Goal: Information Seeking & Learning: Learn about a topic

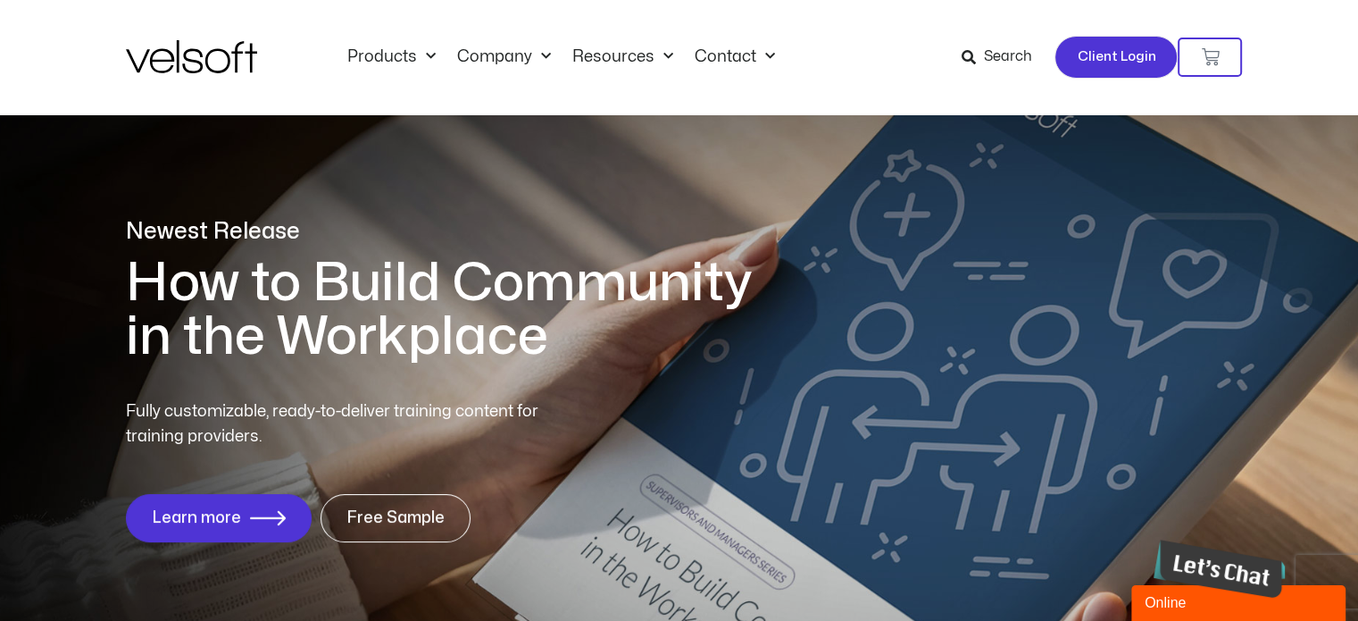
click at [1129, 63] on span "Client Login" at bounding box center [1116, 57] width 79 height 23
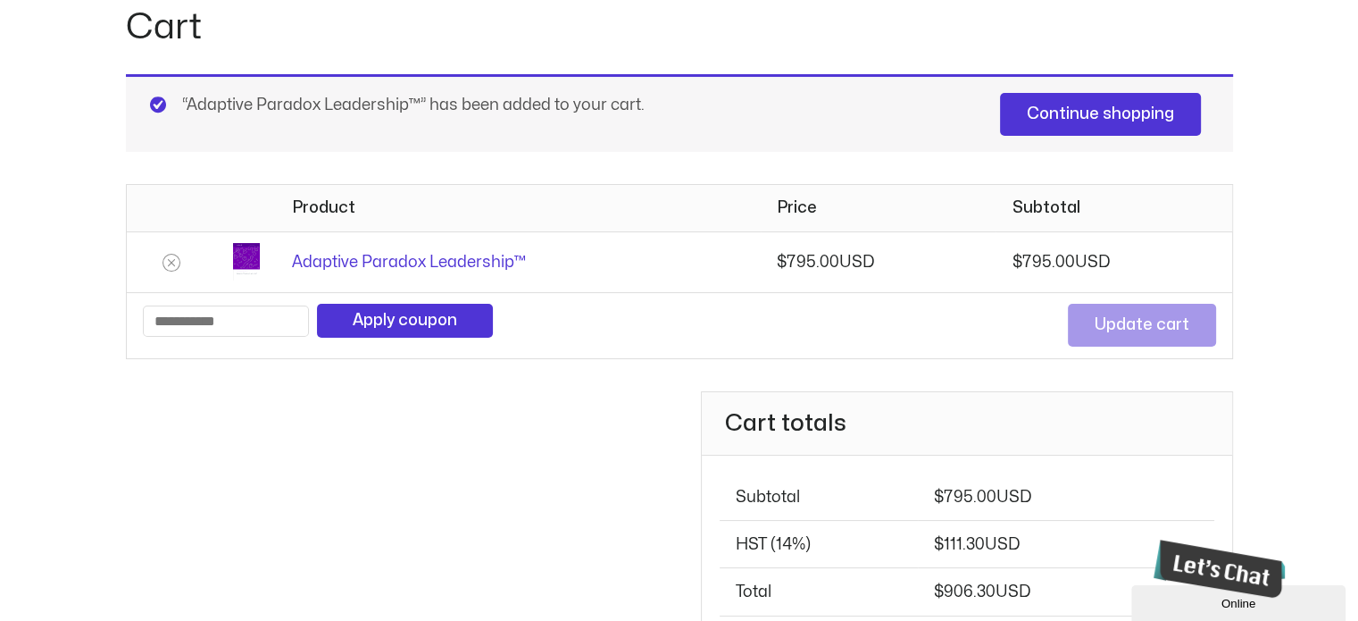
scroll to position [179, 0]
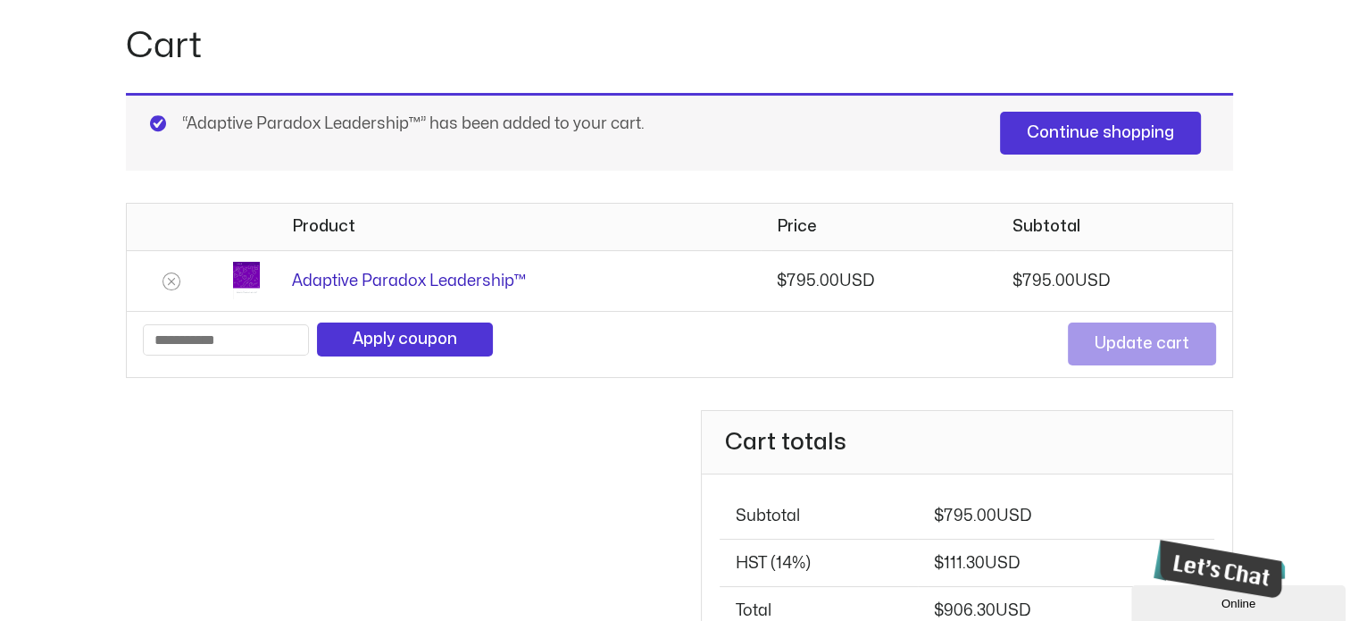
click at [397, 275] on link "Adaptive Paradox Leadership™" at bounding box center [409, 280] width 234 height 15
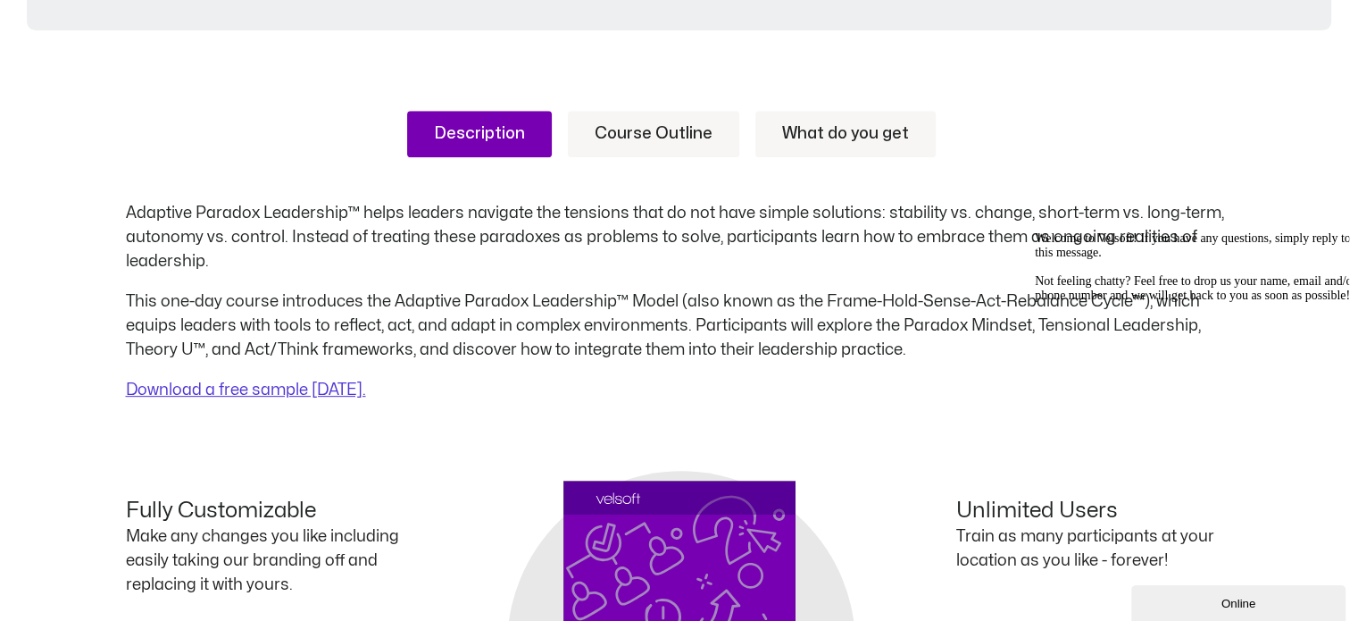
scroll to position [804, 0]
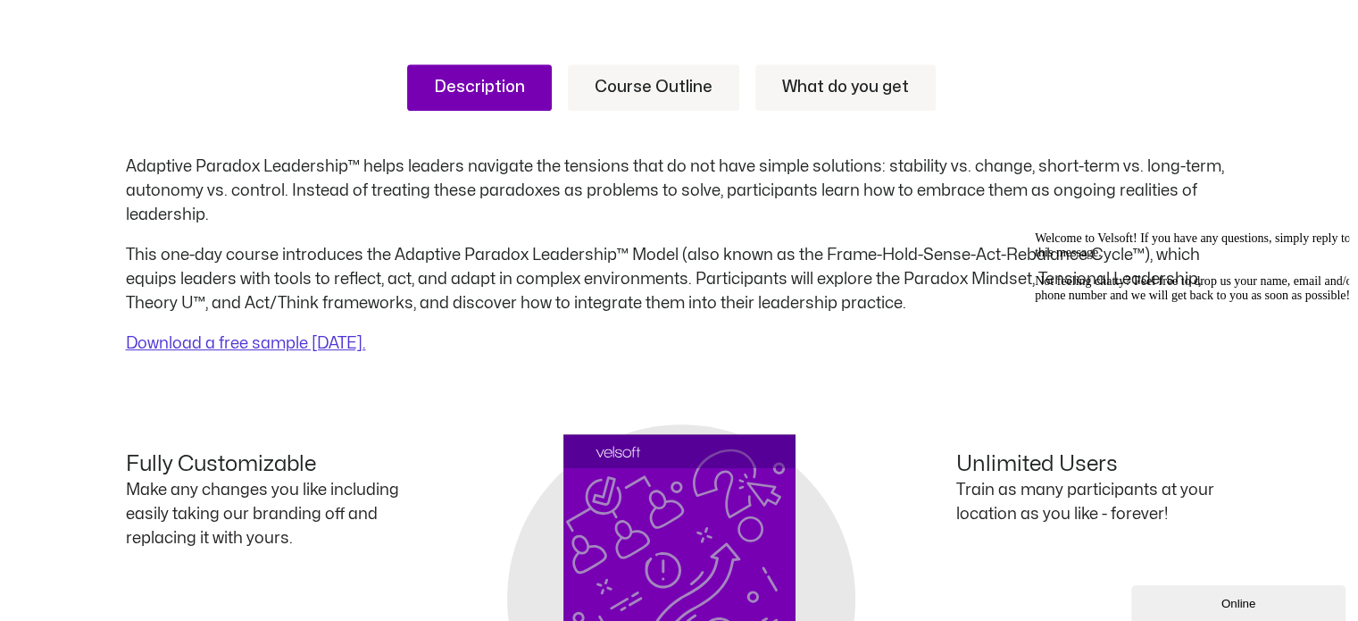
click at [631, 79] on link "Course Outline" at bounding box center [653, 87] width 171 height 46
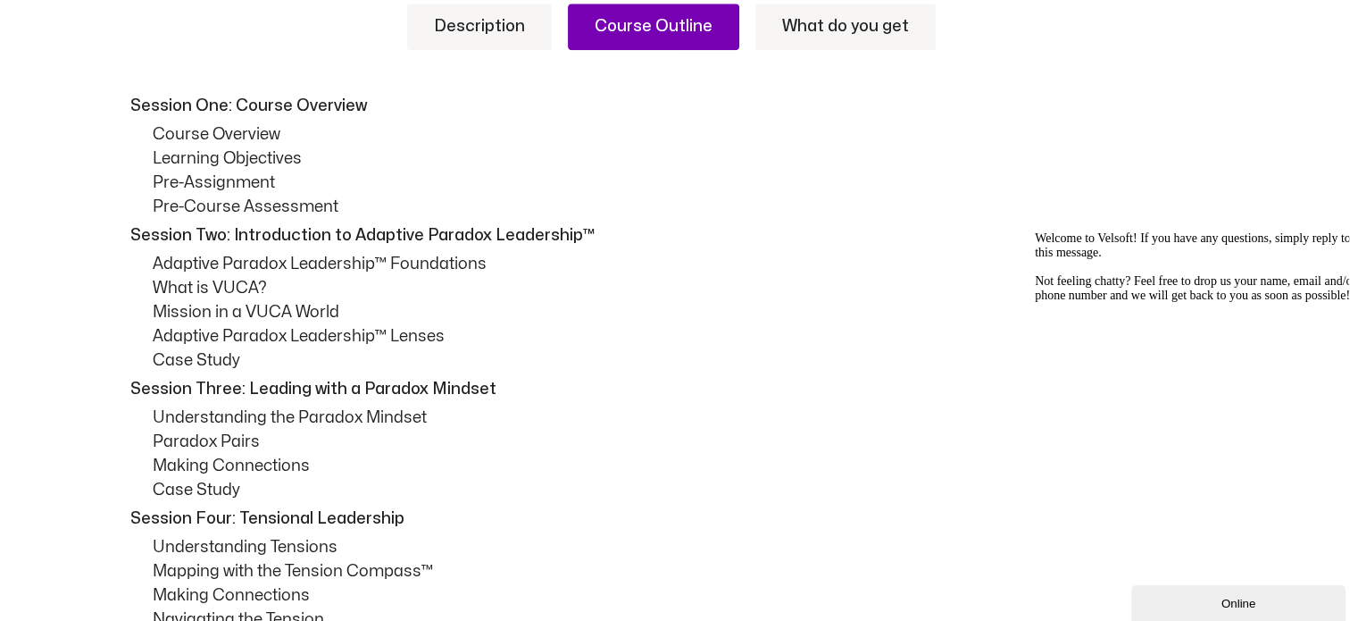
scroll to position [536, 0]
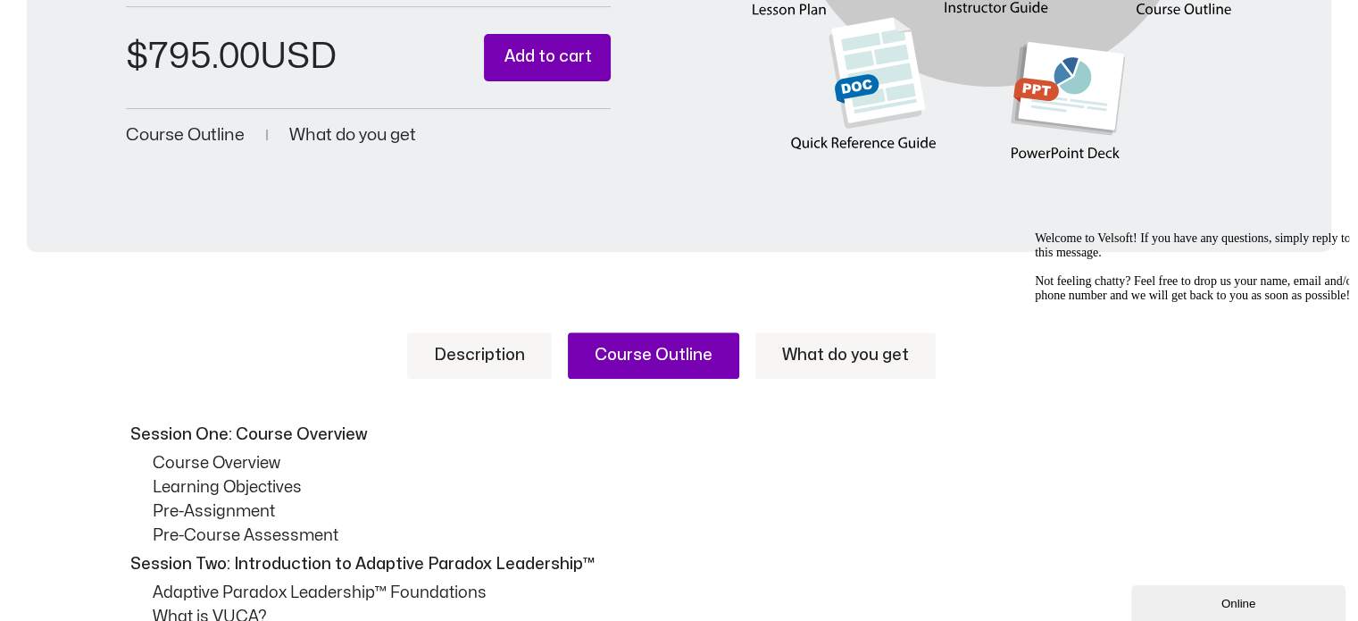
click at [829, 353] on link "What do you get" at bounding box center [846, 355] width 180 height 46
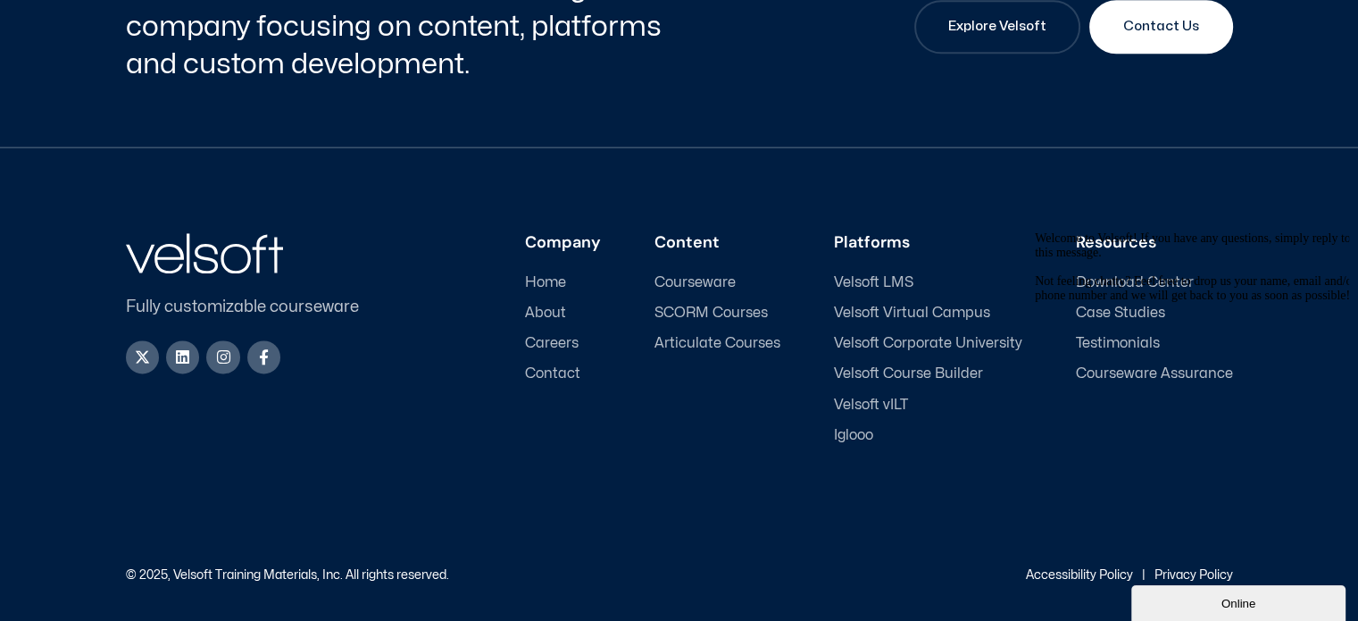
scroll to position [2259, 0]
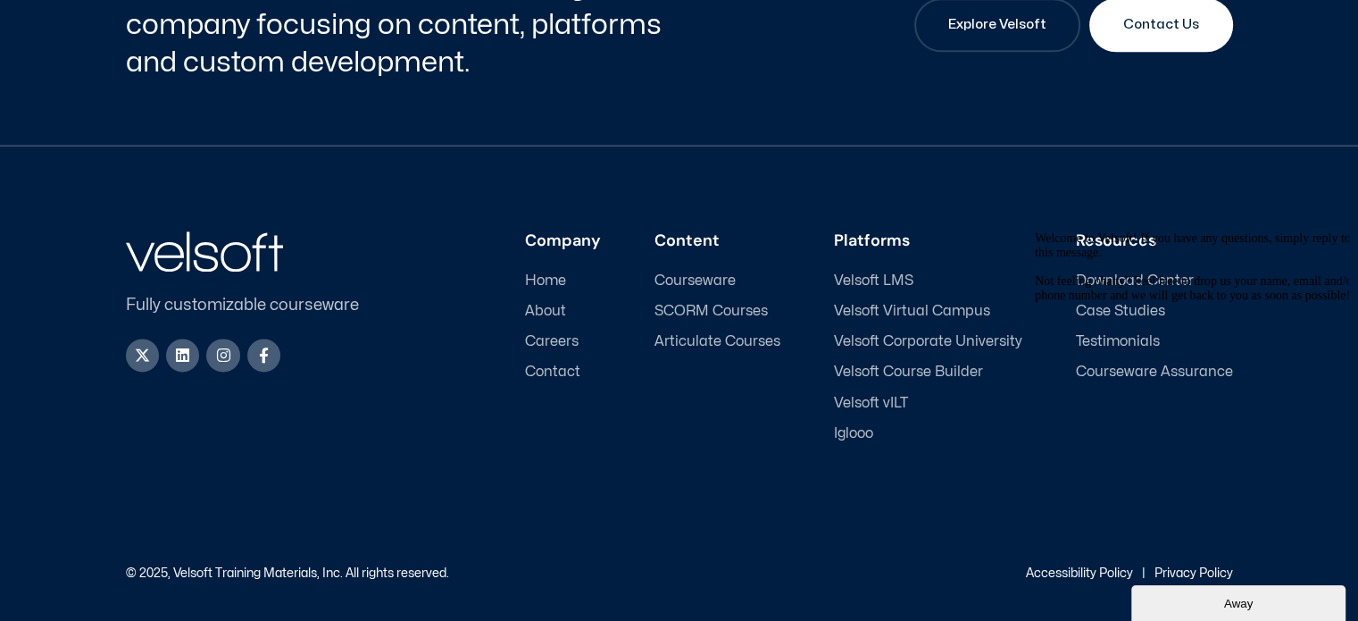
click at [886, 278] on span "Velsoft LMS" at bounding box center [873, 280] width 79 height 17
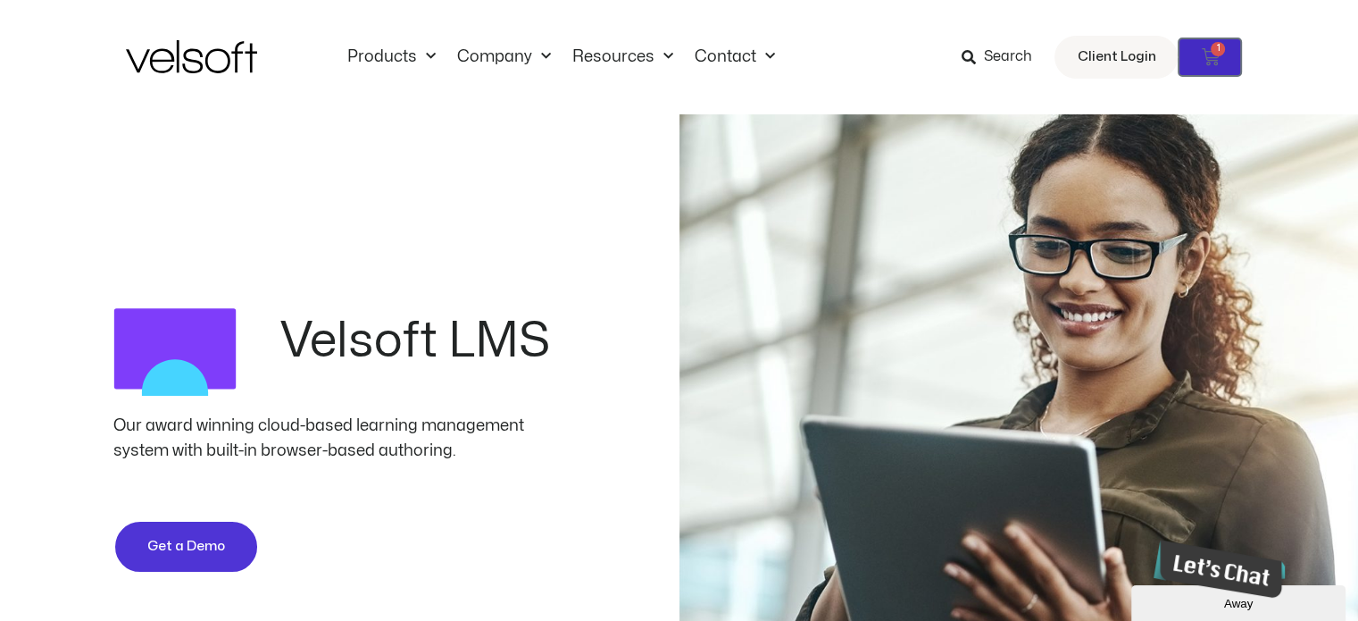
click at [1207, 54] on icon at bounding box center [1210, 57] width 18 height 18
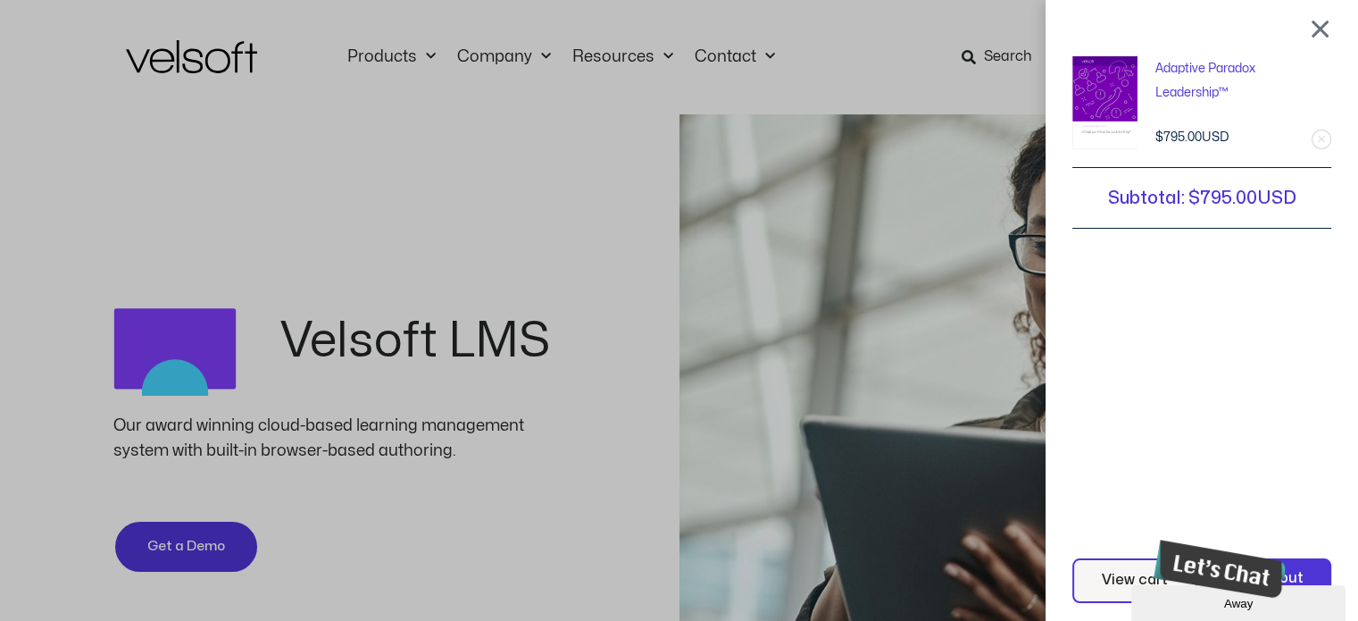
click at [1332, 20] on div at bounding box center [1320, 28] width 22 height 21
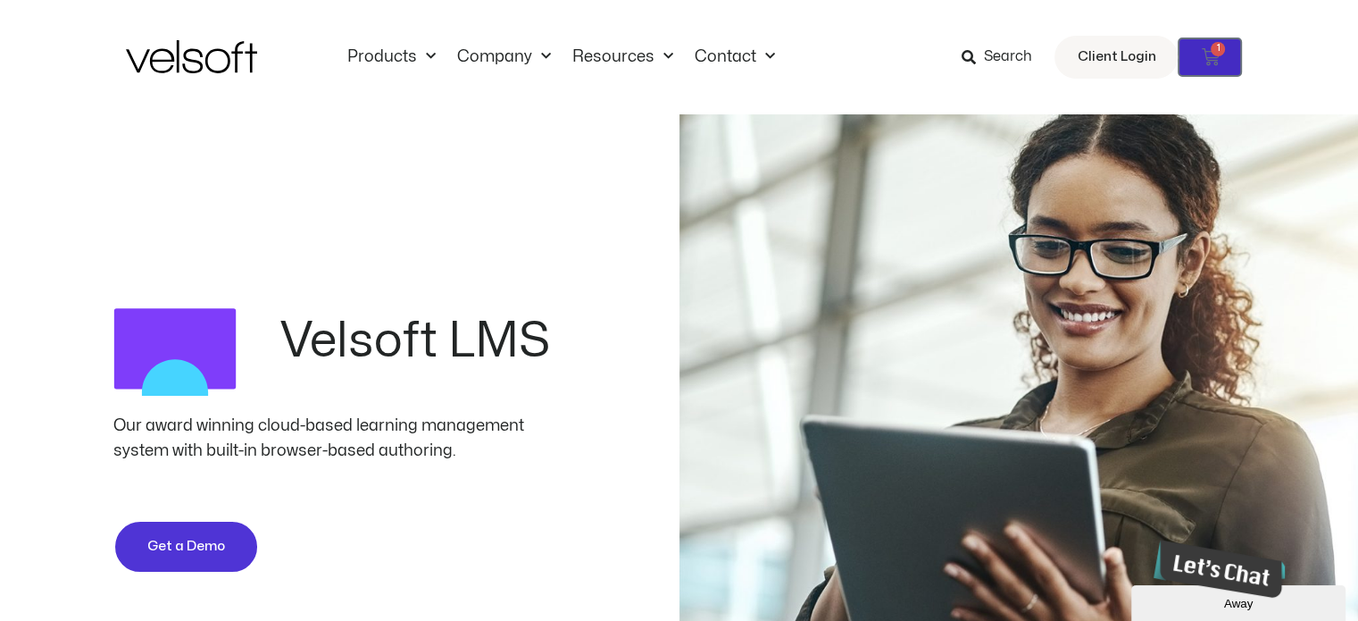
click at [1215, 64] on icon at bounding box center [1210, 57] width 18 height 18
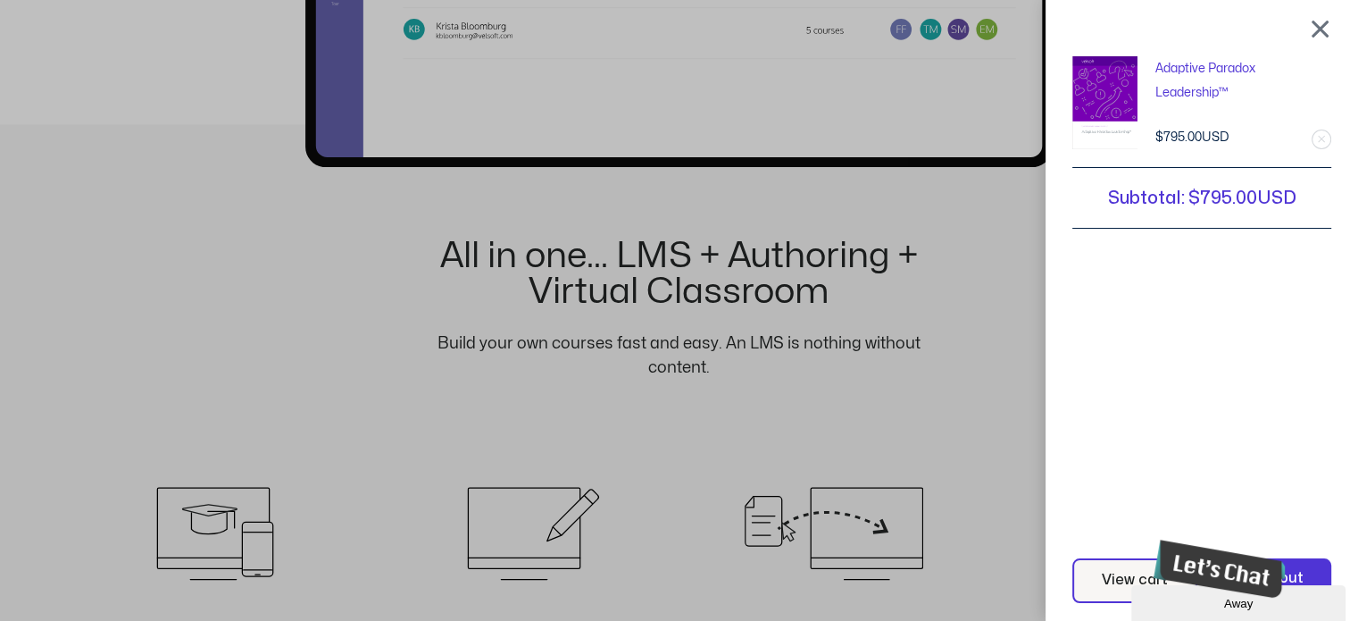
scroll to position [1636, 0]
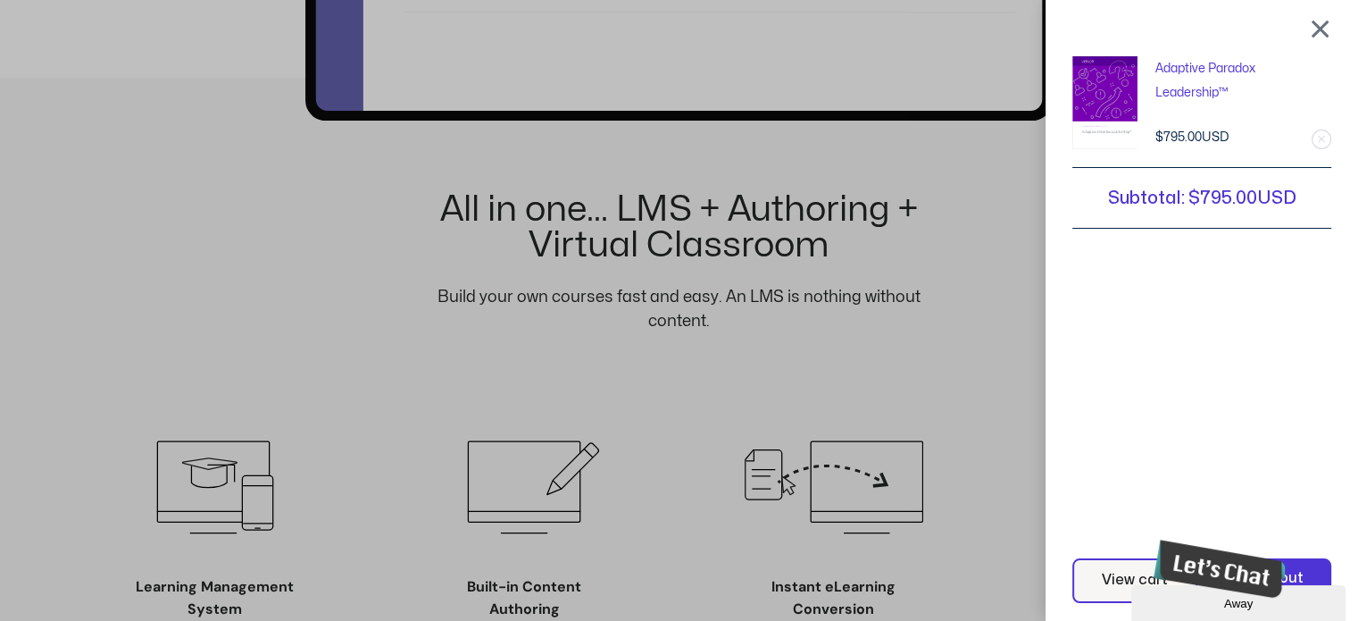
click at [1154, 585] on icon "Close" at bounding box center [1154, 592] width 0 height 15
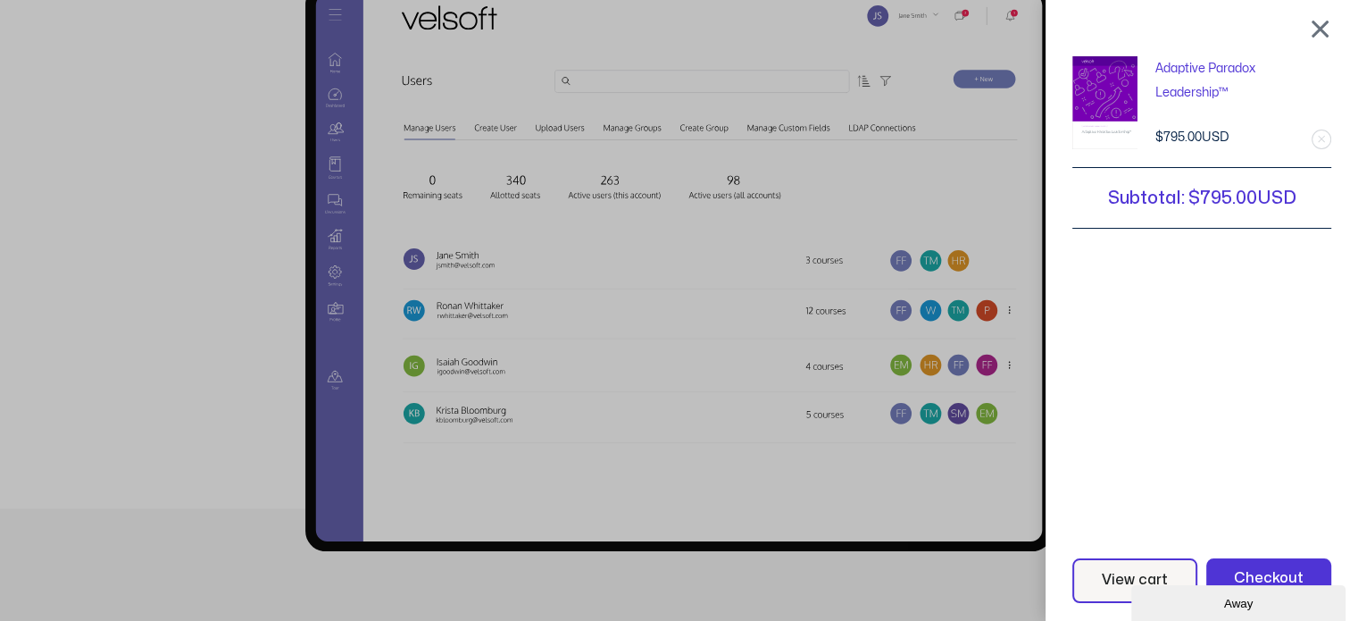
scroll to position [1190, 0]
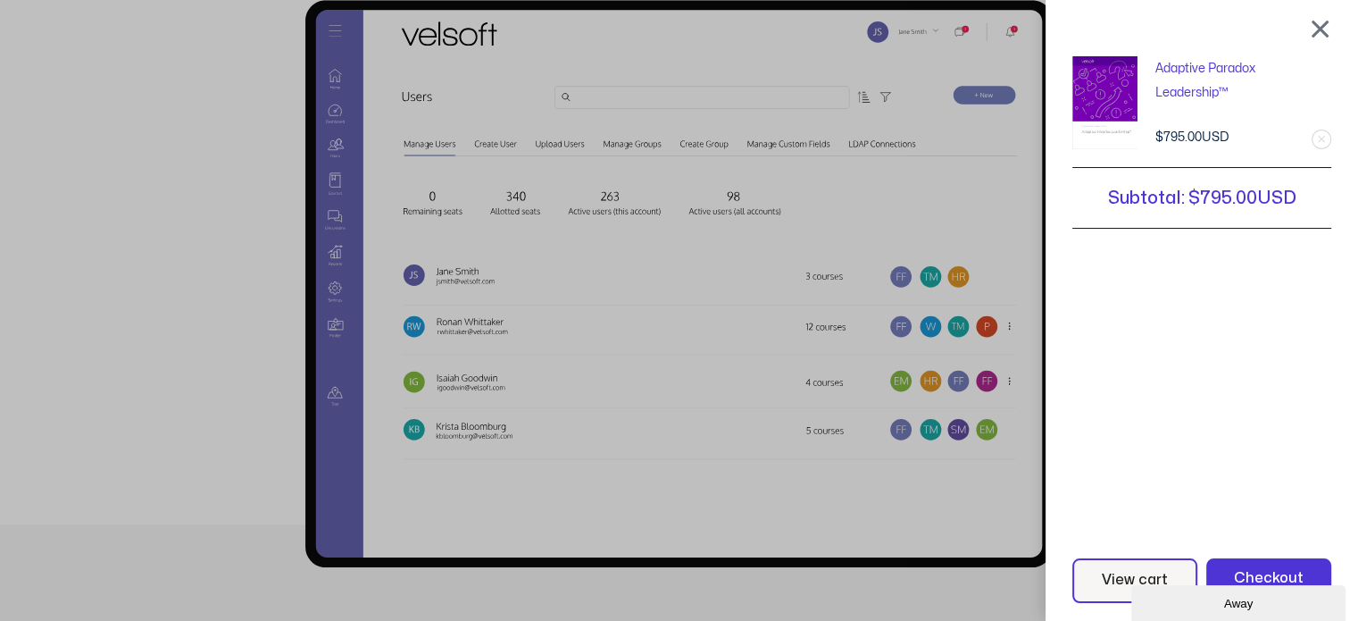
click at [1332, 27] on div at bounding box center [1320, 28] width 22 height 21
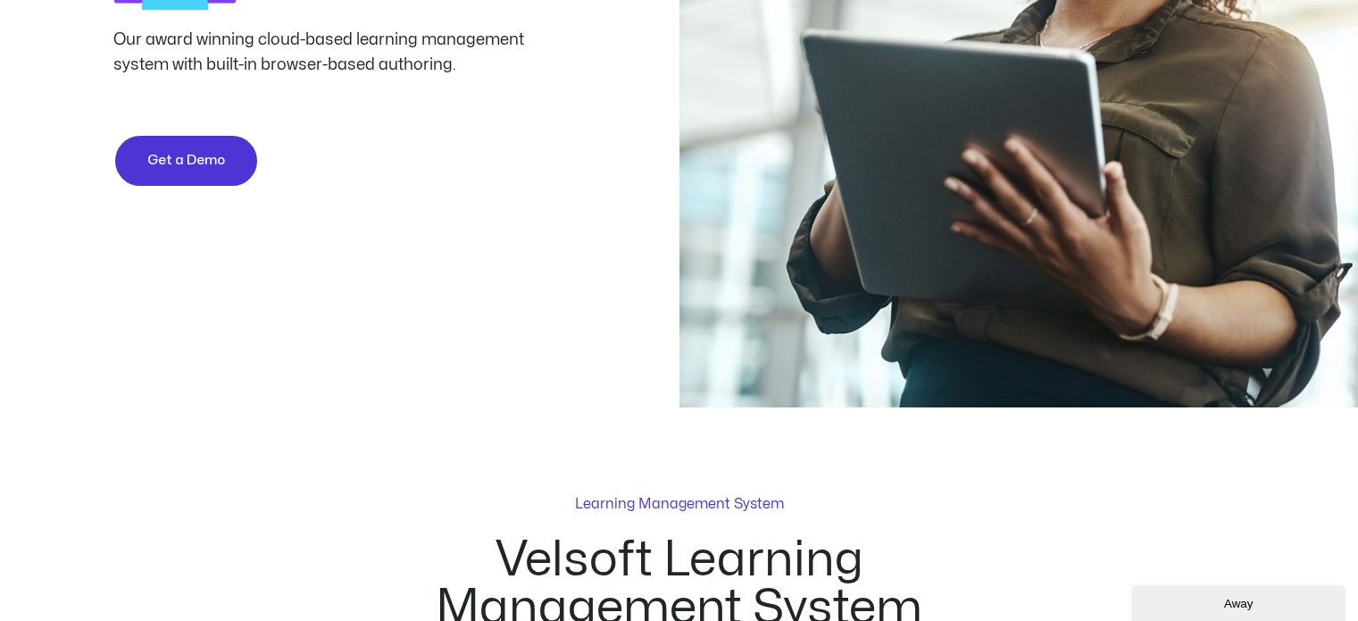
scroll to position [0, 0]
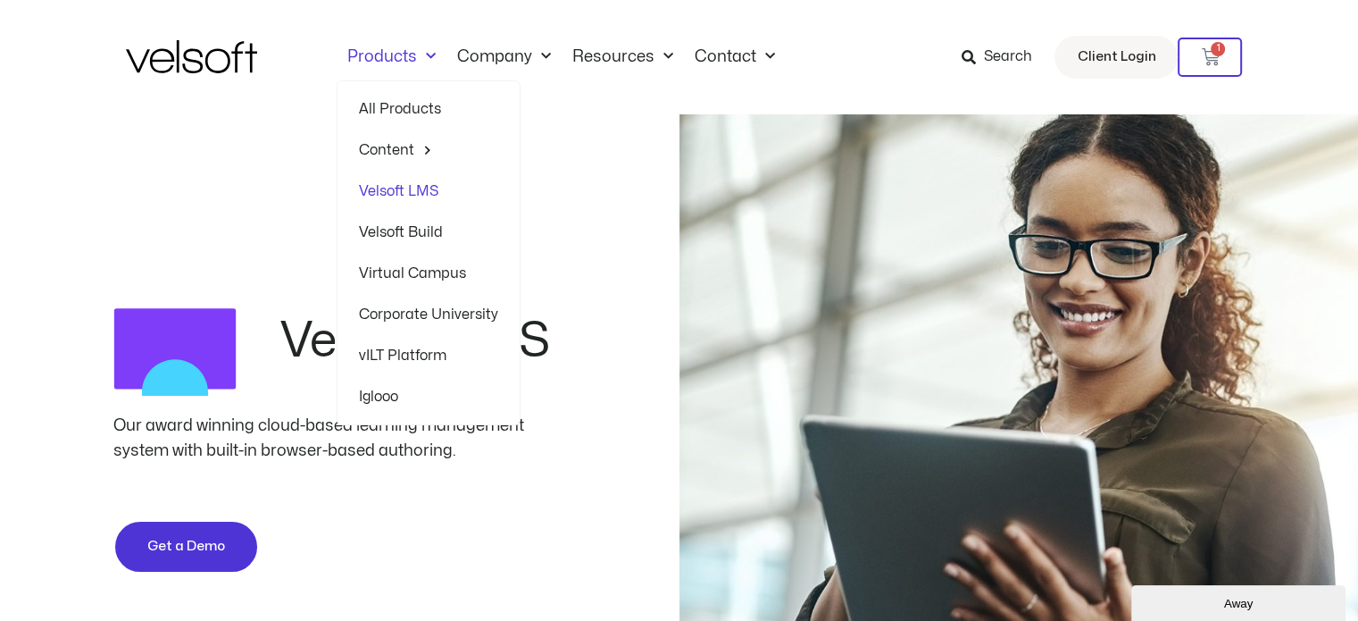
click at [419, 271] on link "Virtual Campus" at bounding box center [428, 273] width 139 height 41
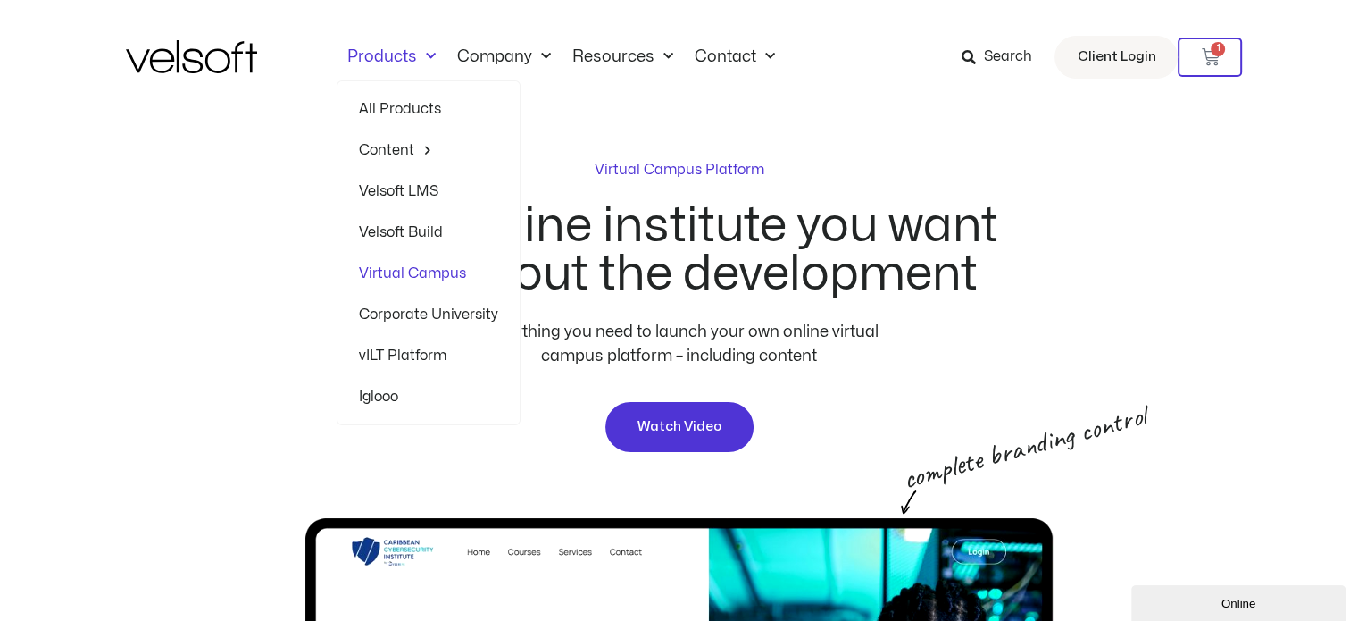
click at [391, 393] on link "Iglooo" at bounding box center [428, 396] width 139 height 41
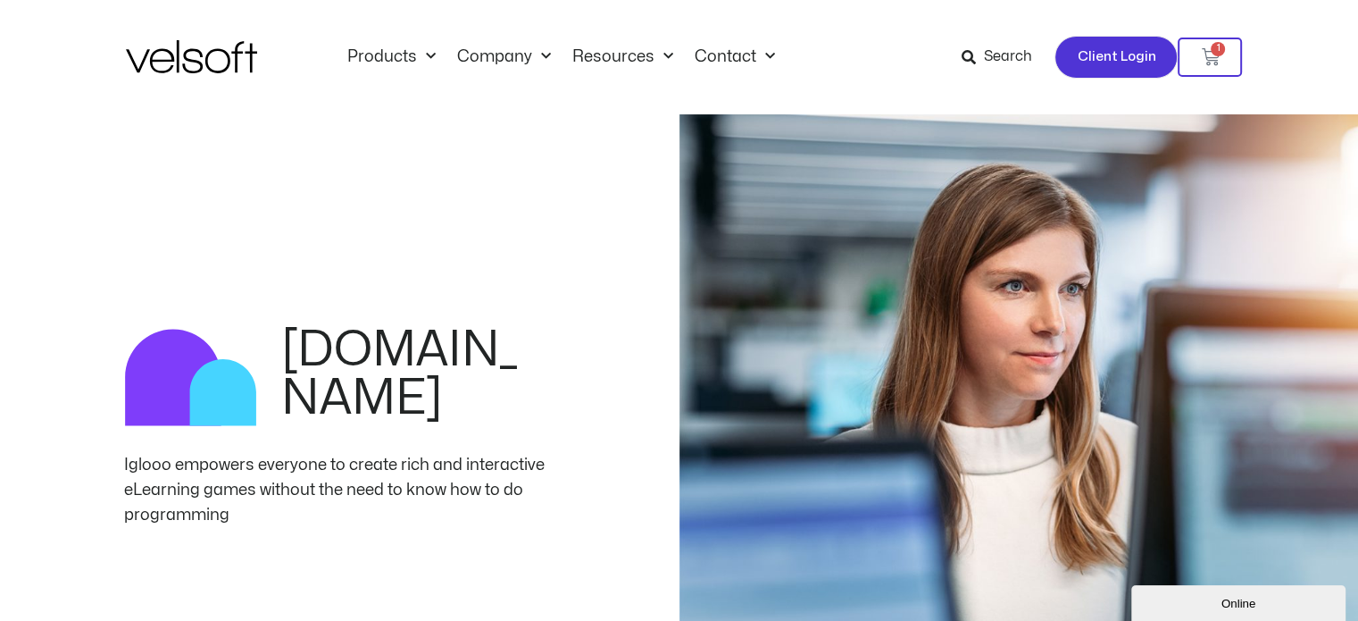
click at [1135, 49] on span "Client Login" at bounding box center [1116, 57] width 79 height 23
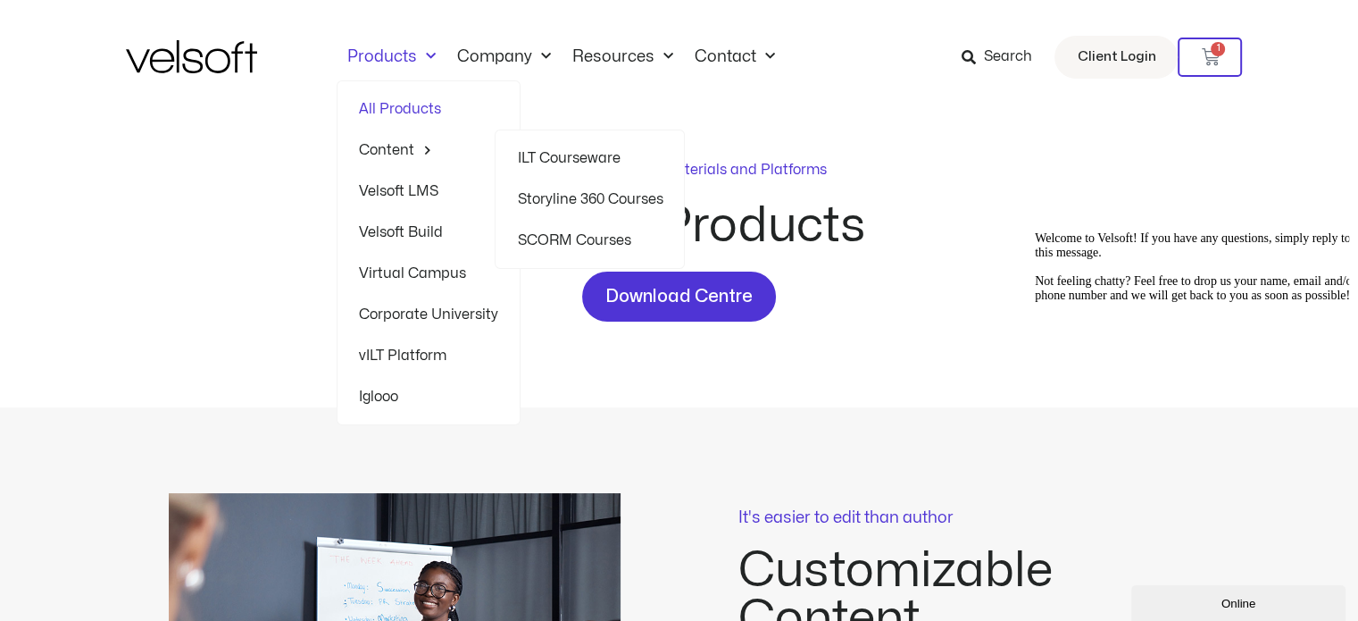
click at [575, 156] on link "ILT Courseware" at bounding box center [590, 158] width 146 height 41
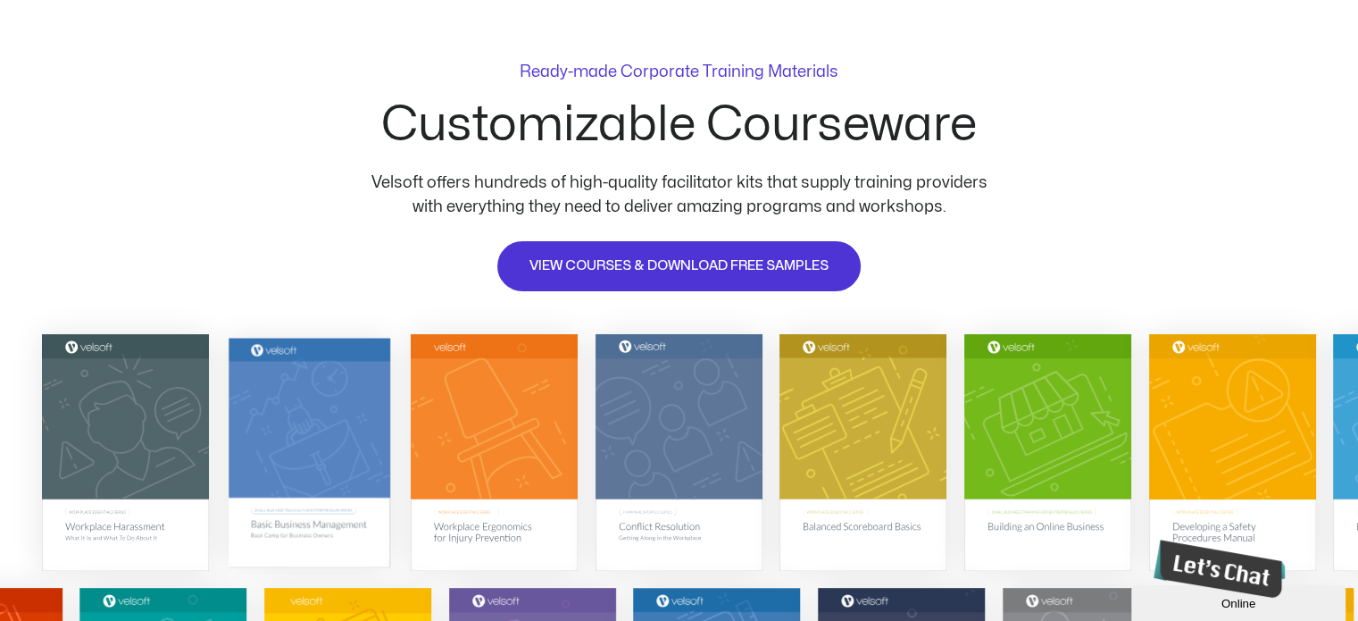
scroll to position [89, 0]
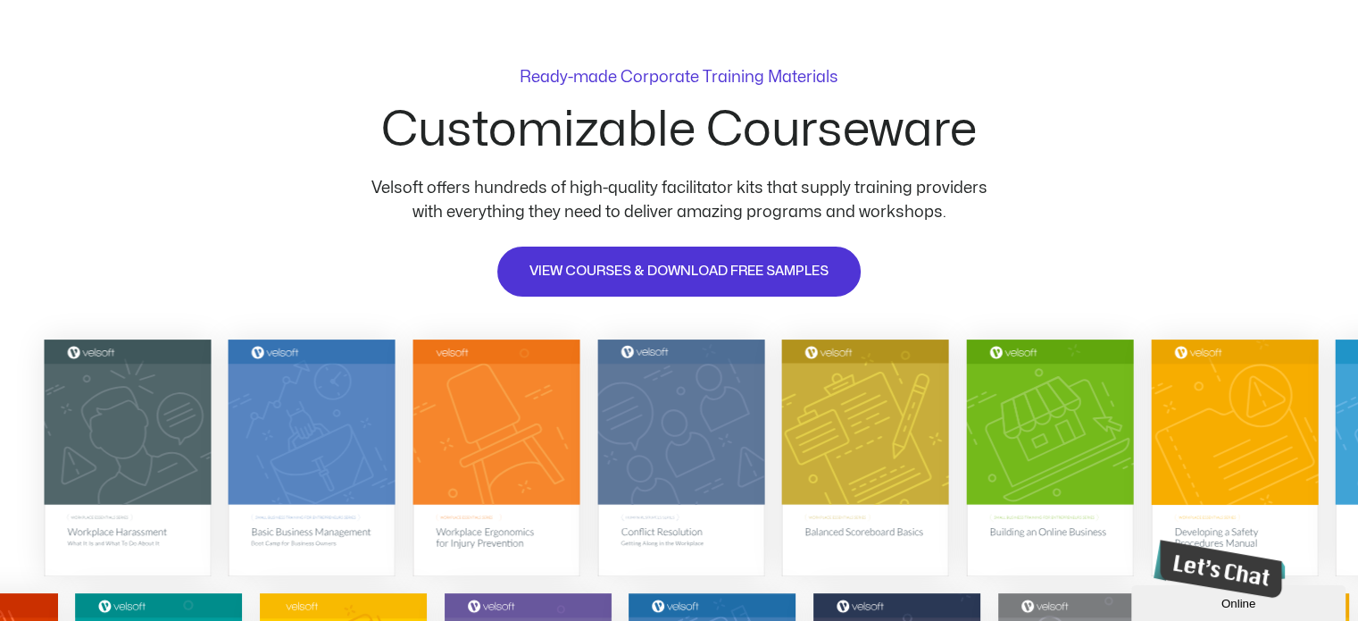
click at [24, 440] on div at bounding box center [679, 584] width 1358 height 509
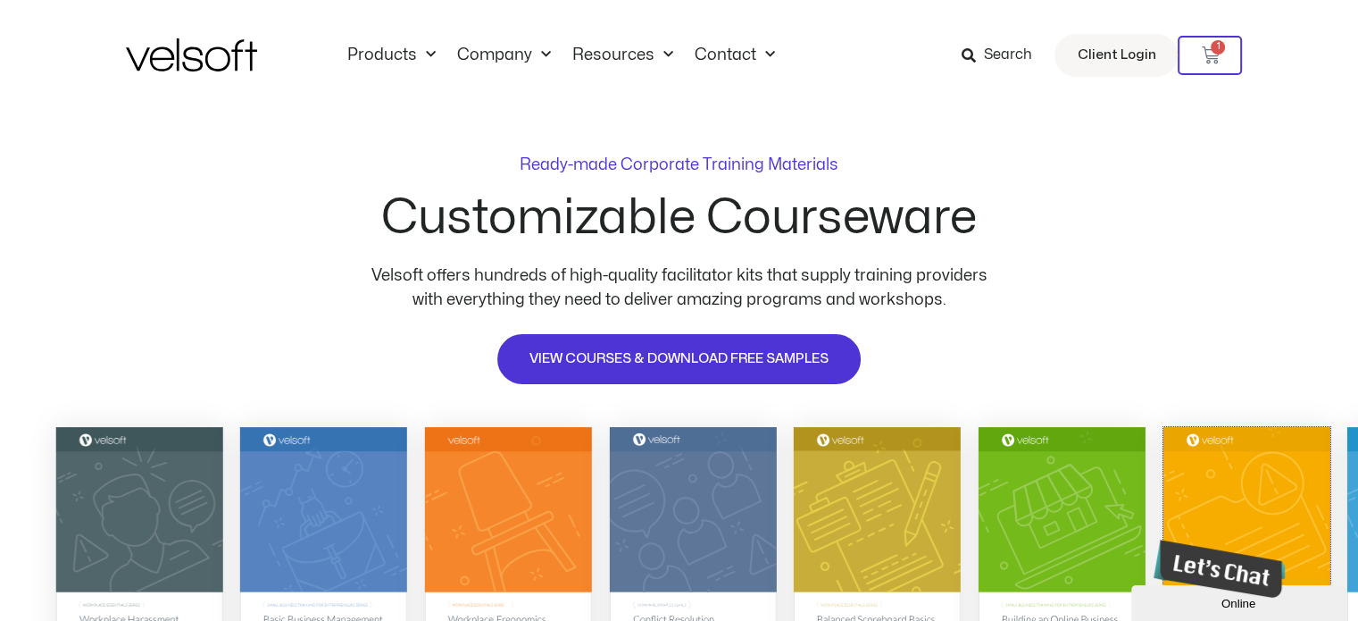
scroll to position [0, 0]
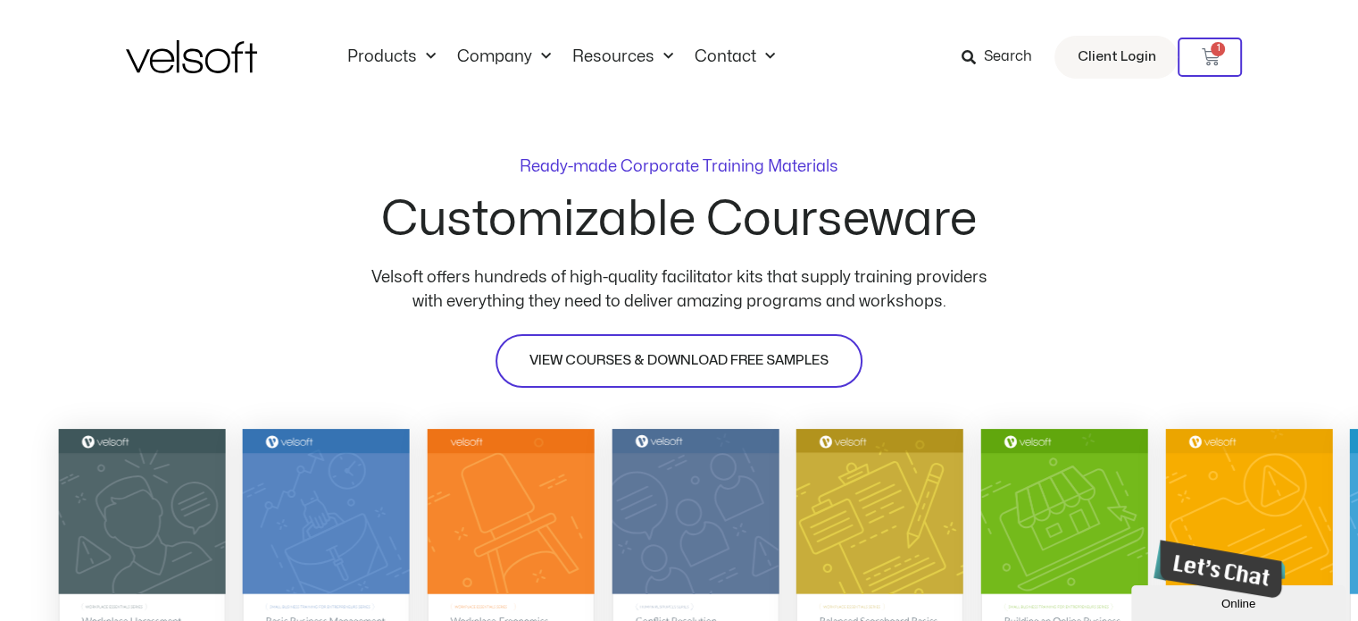
click at [682, 356] on span "VIEW COURSES & DOWNLOAD FREE SAMPLES" at bounding box center [679, 360] width 299 height 21
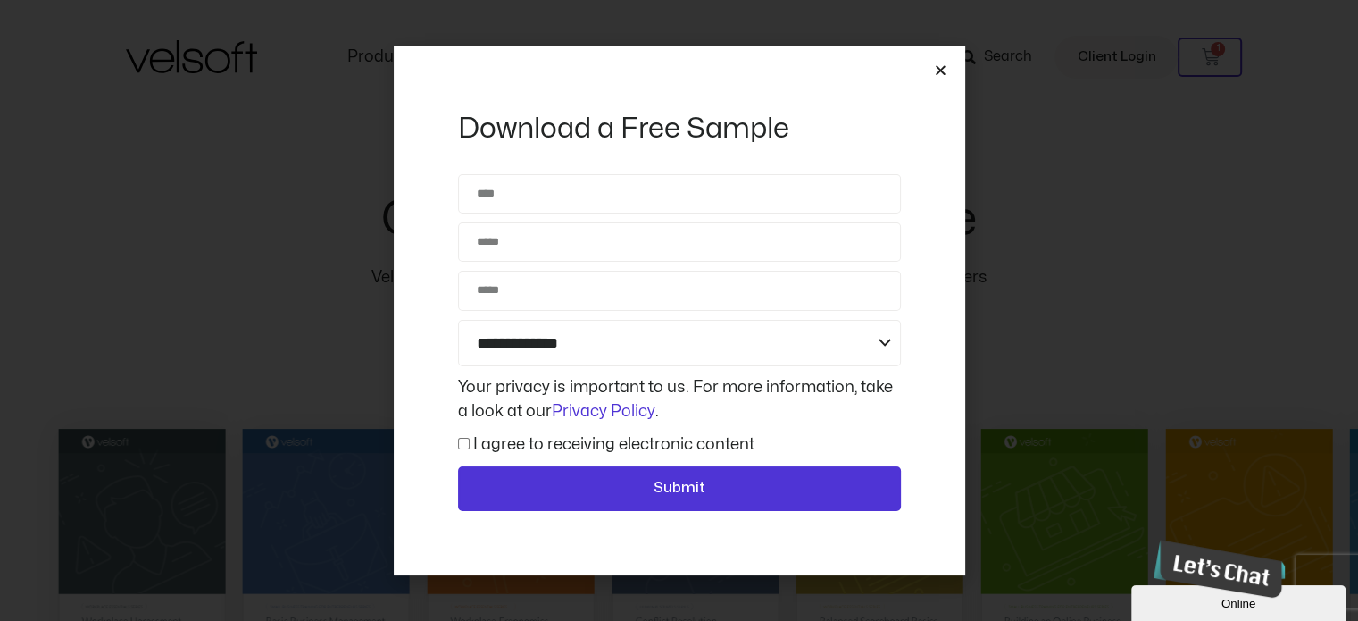
click at [943, 71] on icon "Close" at bounding box center [940, 69] width 13 height 13
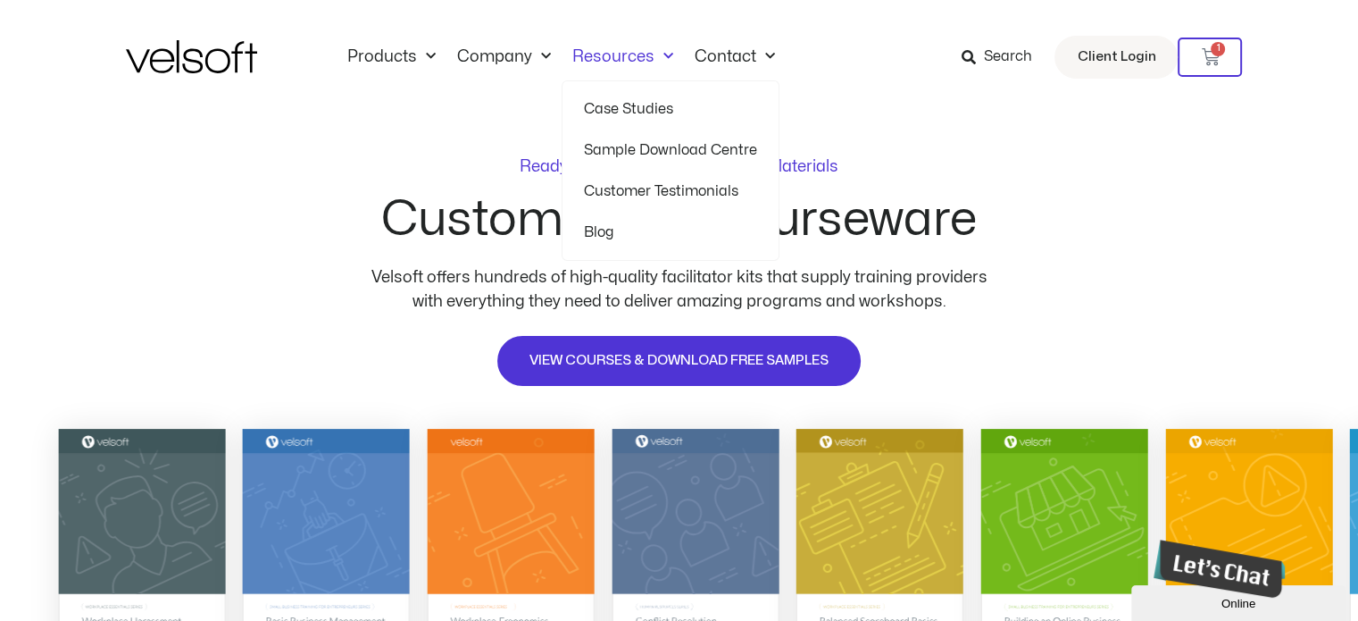
click at [632, 56] on link "Resources" at bounding box center [623, 57] width 122 height 20
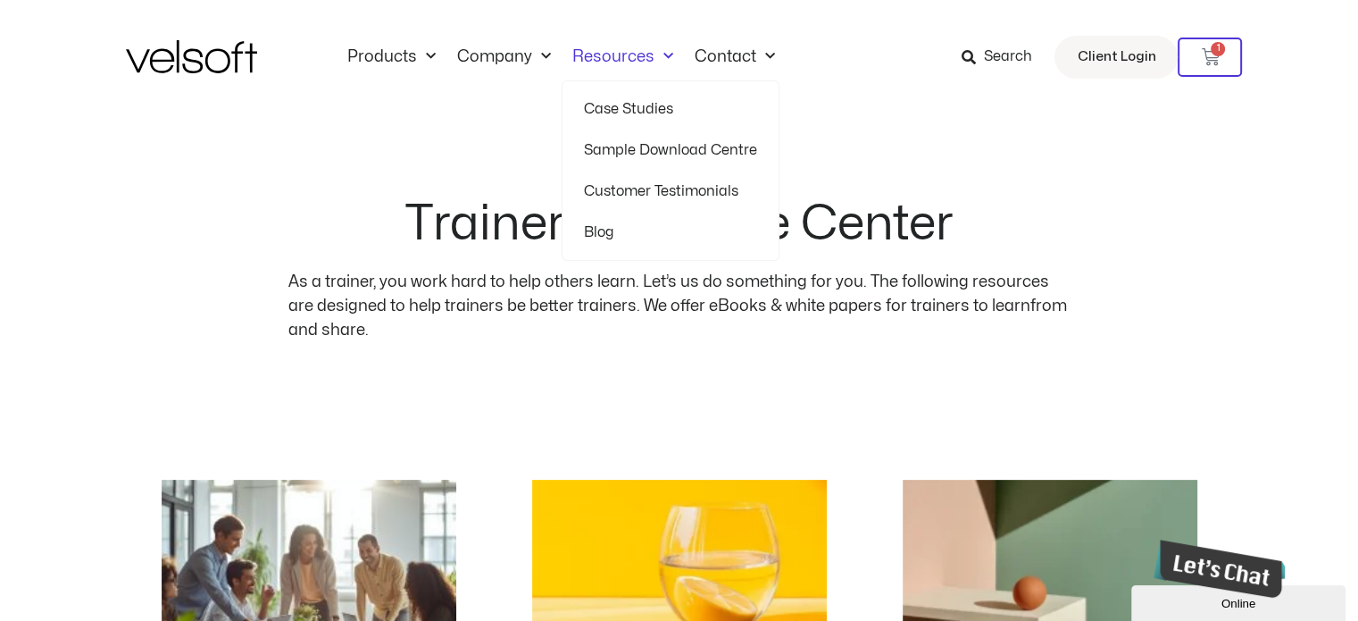
click at [616, 110] on link "Case Studies" at bounding box center [670, 108] width 173 height 41
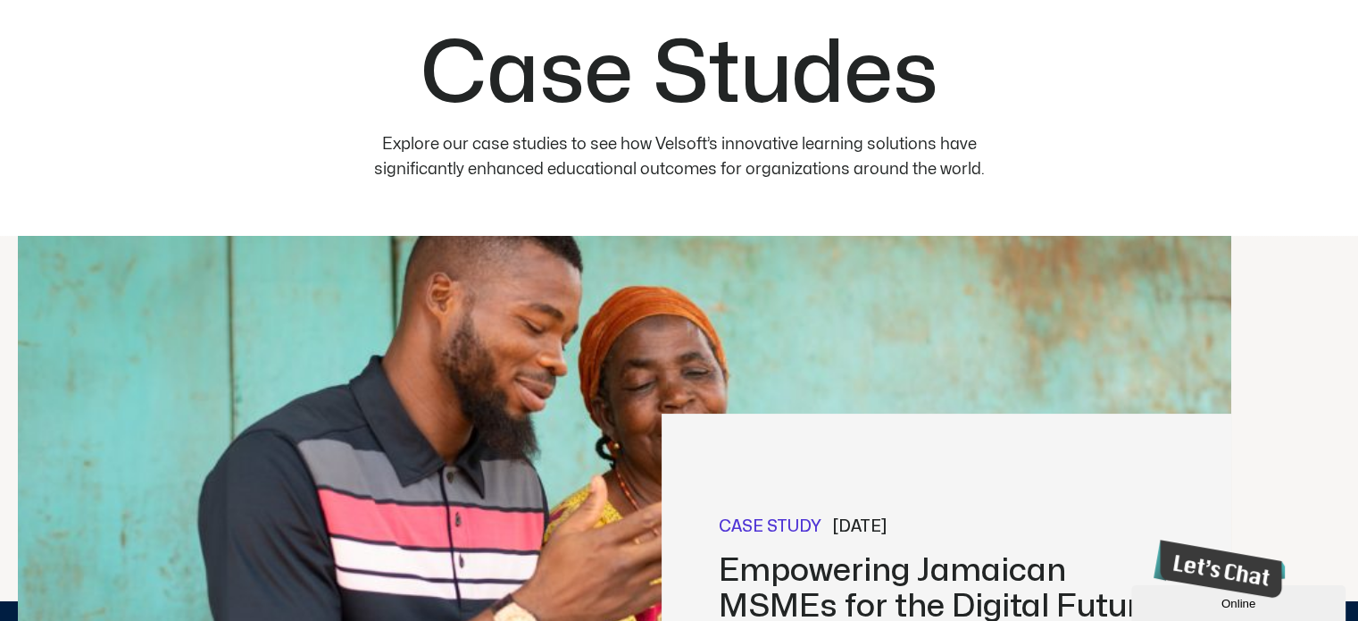
scroll to position [10, 0]
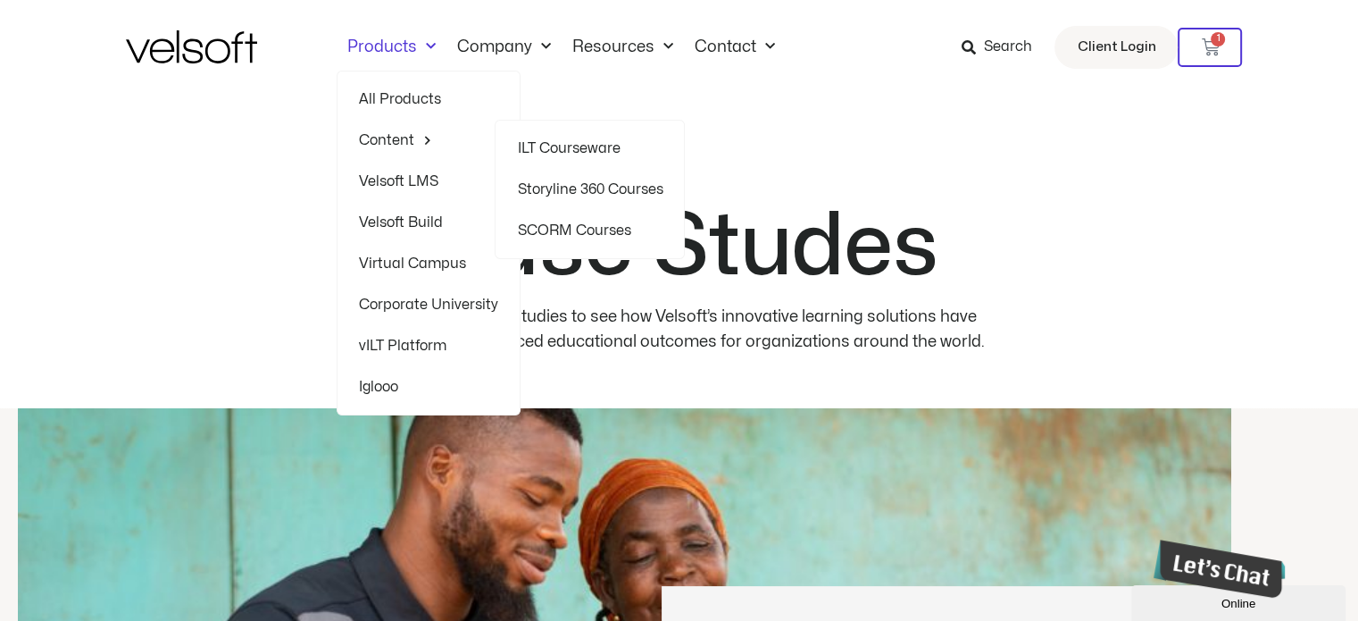
click at [602, 180] on link "Storyline 360 Courses" at bounding box center [590, 189] width 146 height 41
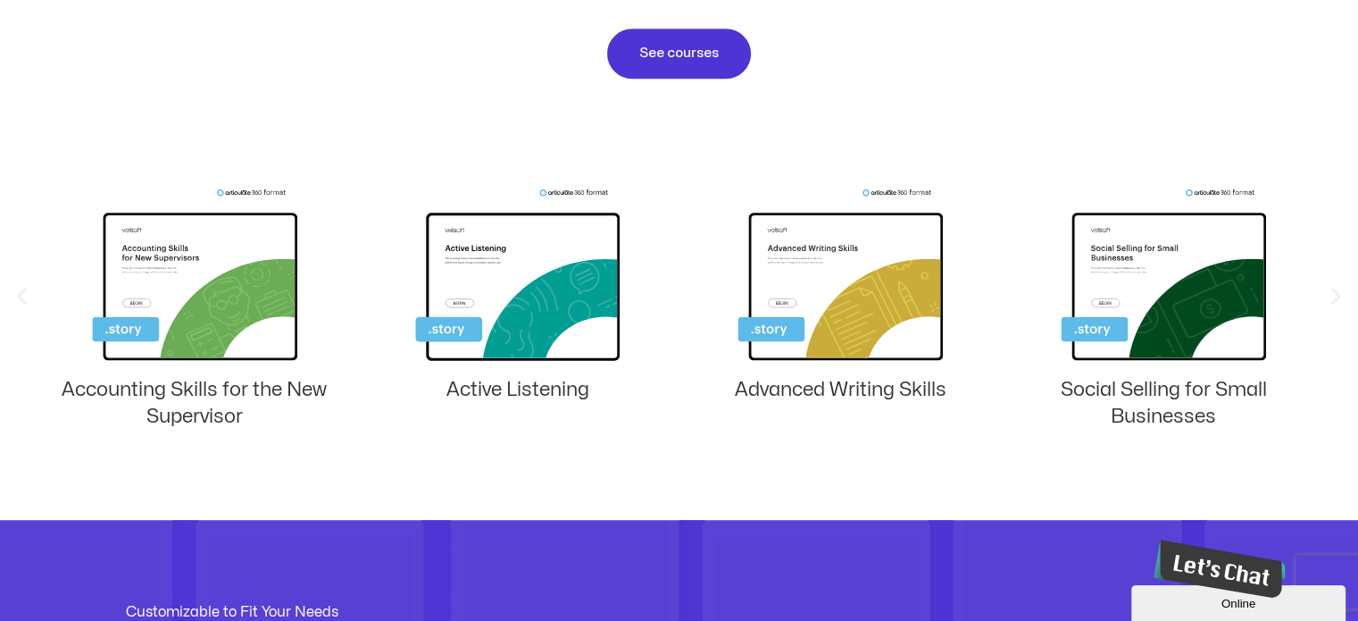
scroll to position [1161, 0]
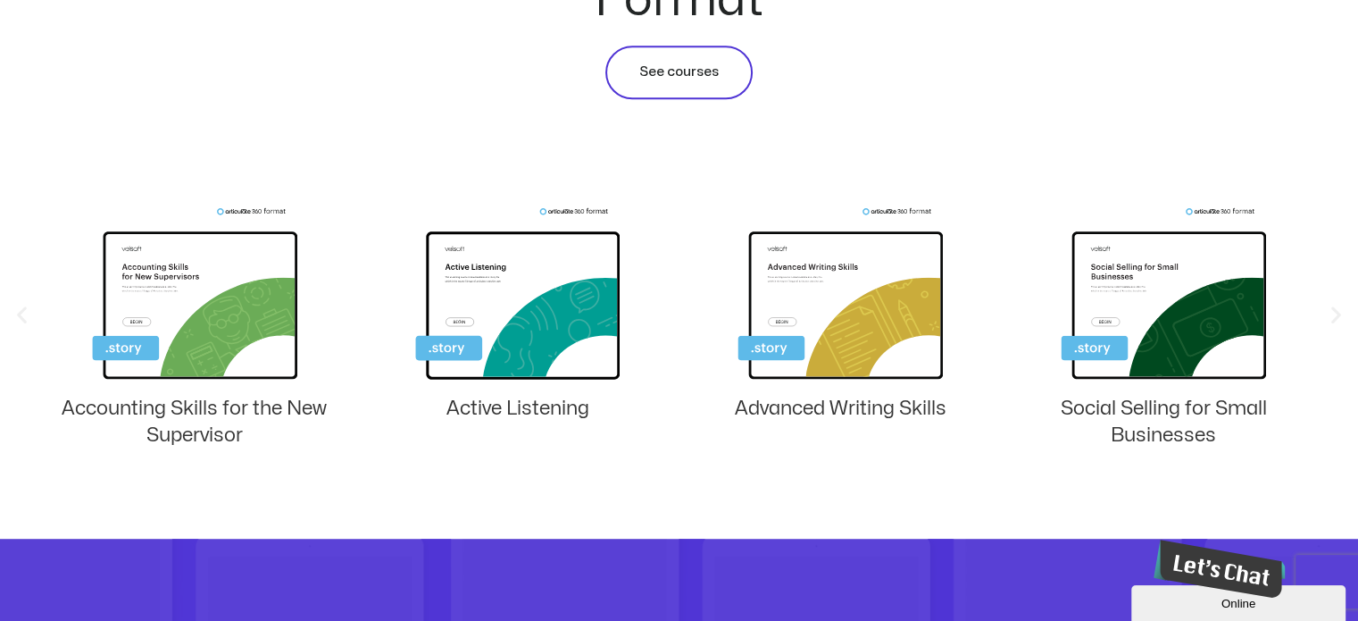
click at [696, 71] on span "See courses" at bounding box center [678, 72] width 79 height 21
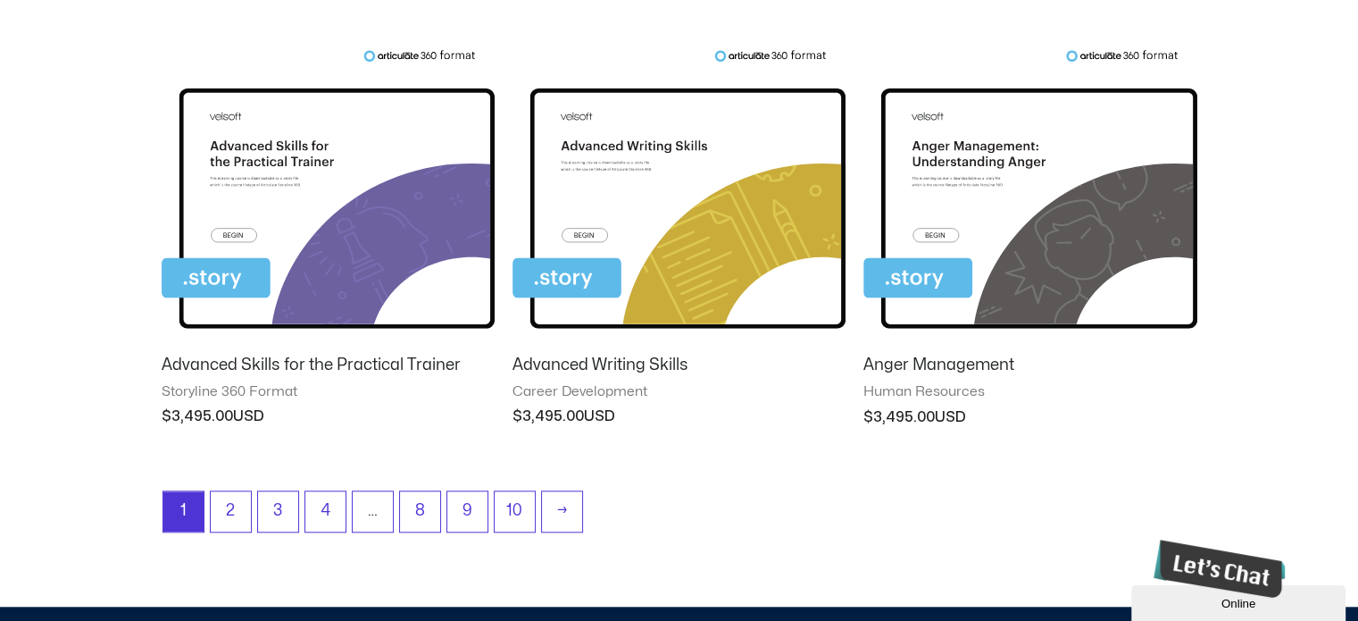
scroll to position [1608, 0]
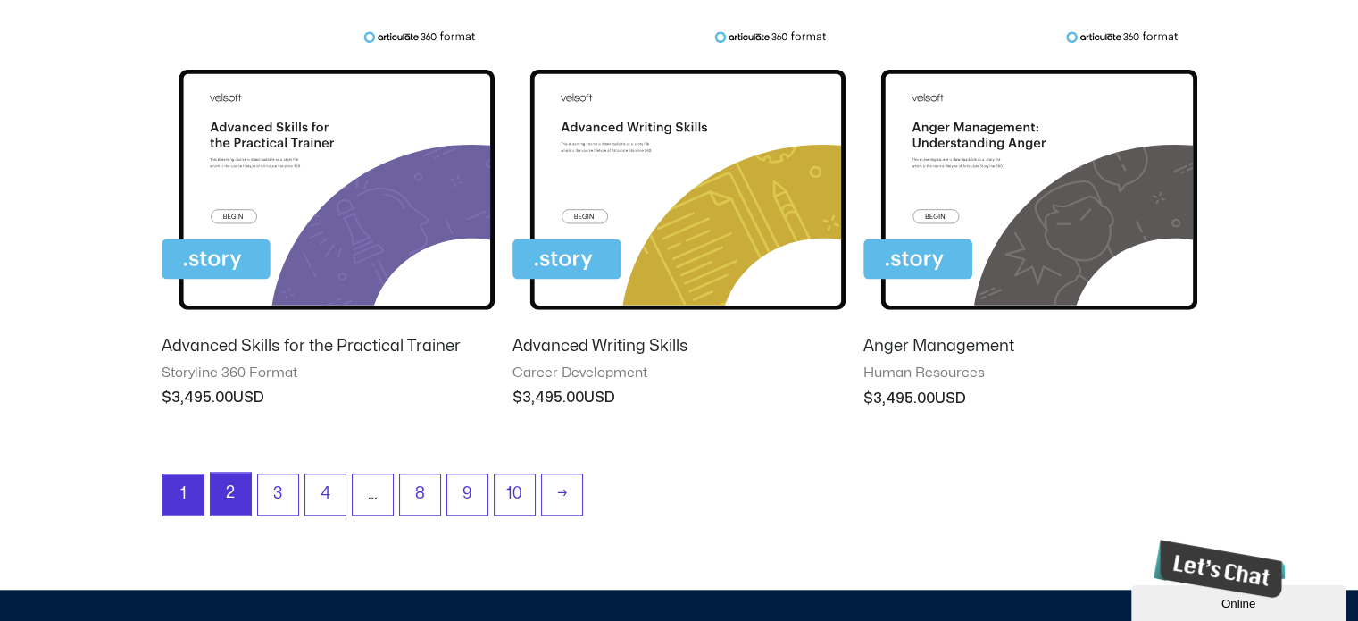
click at [232, 492] on link "2" at bounding box center [231, 493] width 40 height 42
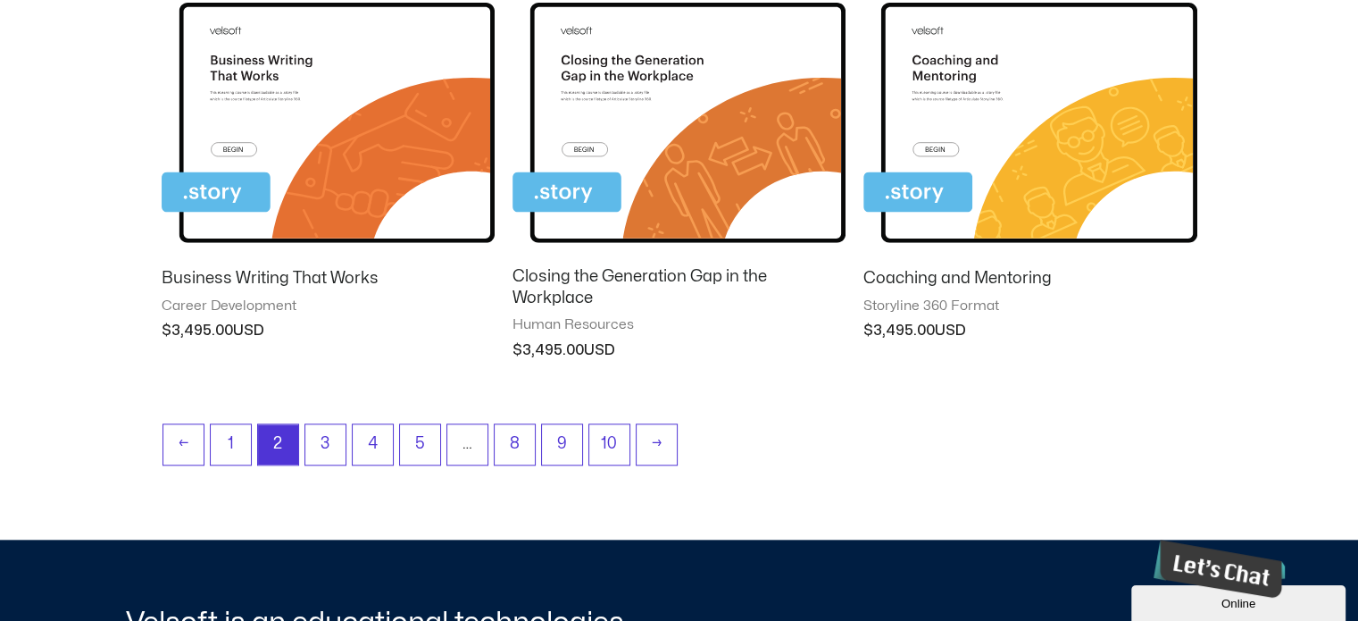
scroll to position [1697, 0]
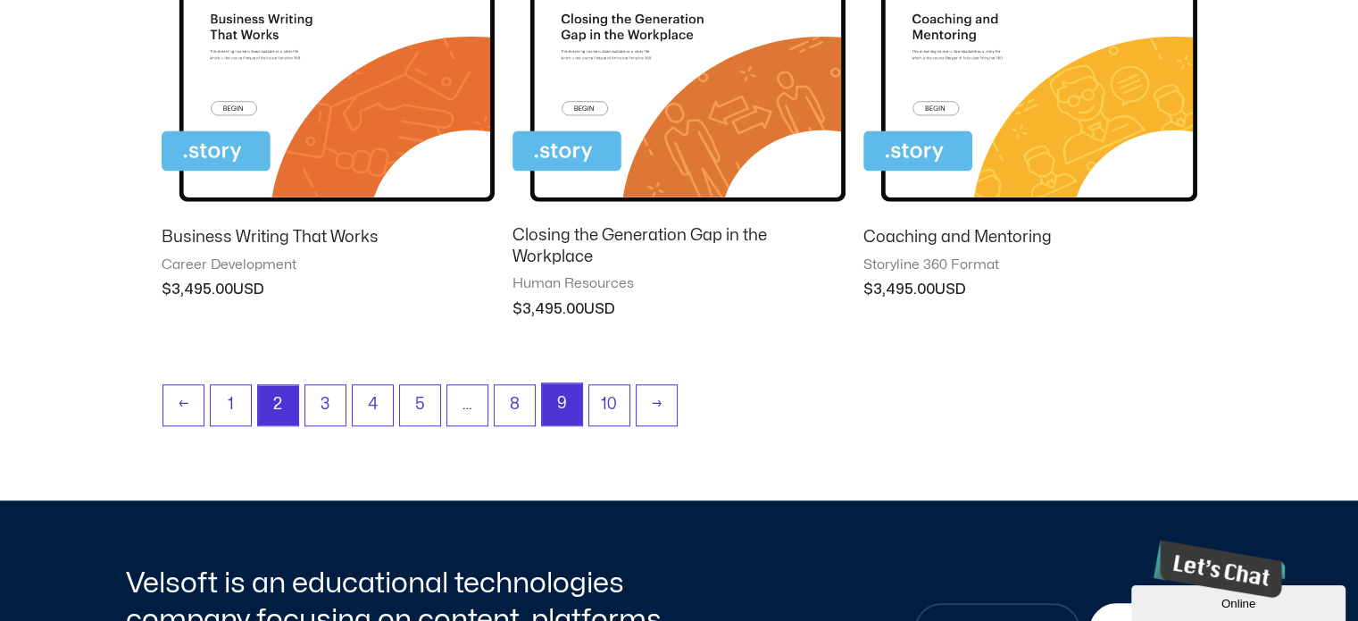
click at [553, 401] on link "9" at bounding box center [562, 404] width 40 height 42
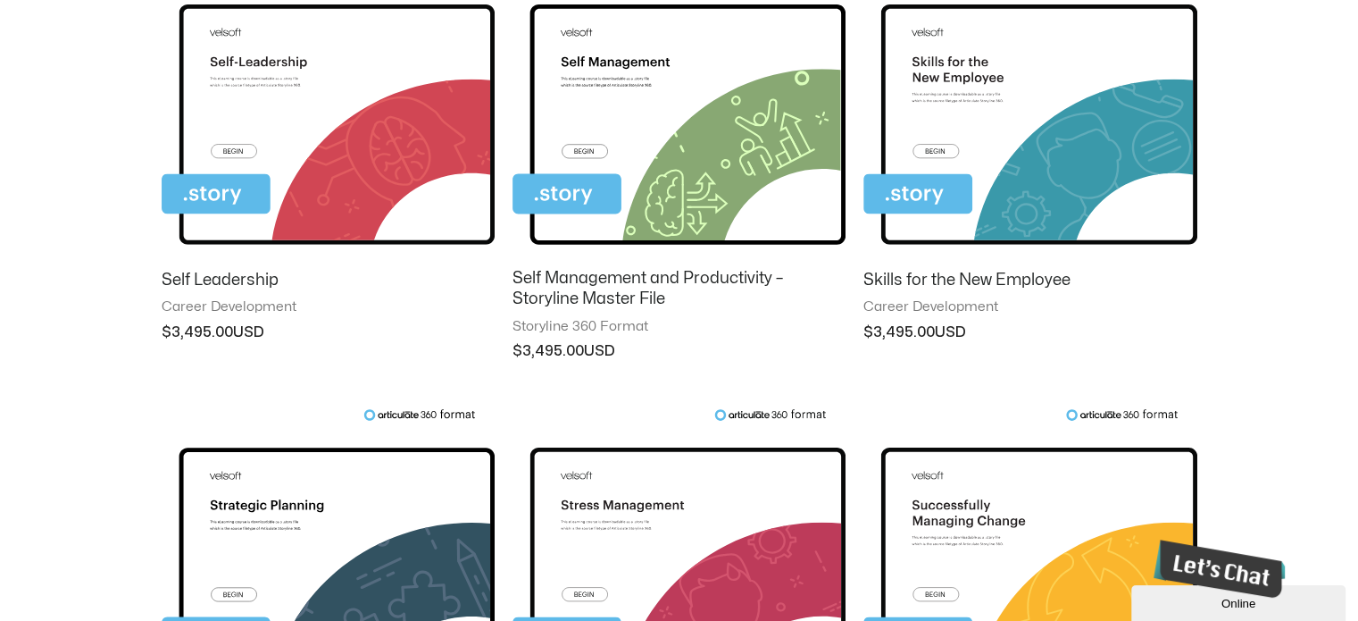
scroll to position [714, 0]
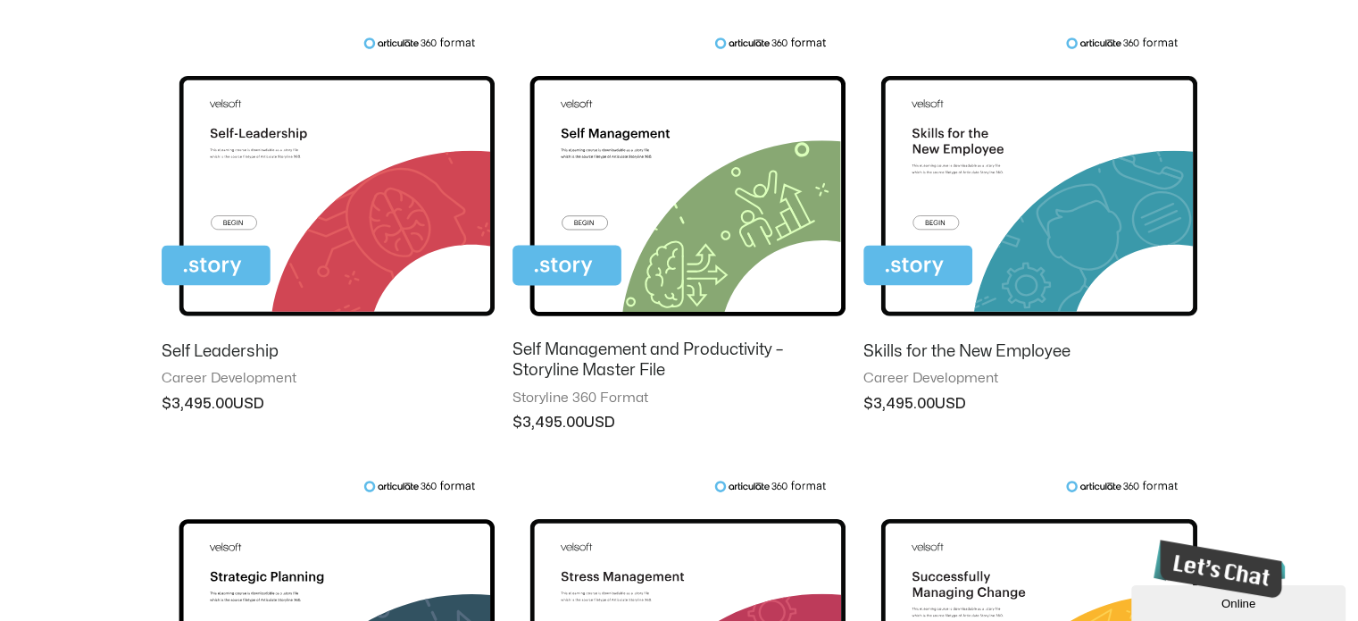
click at [328, 204] on img at bounding box center [328, 182] width 333 height 290
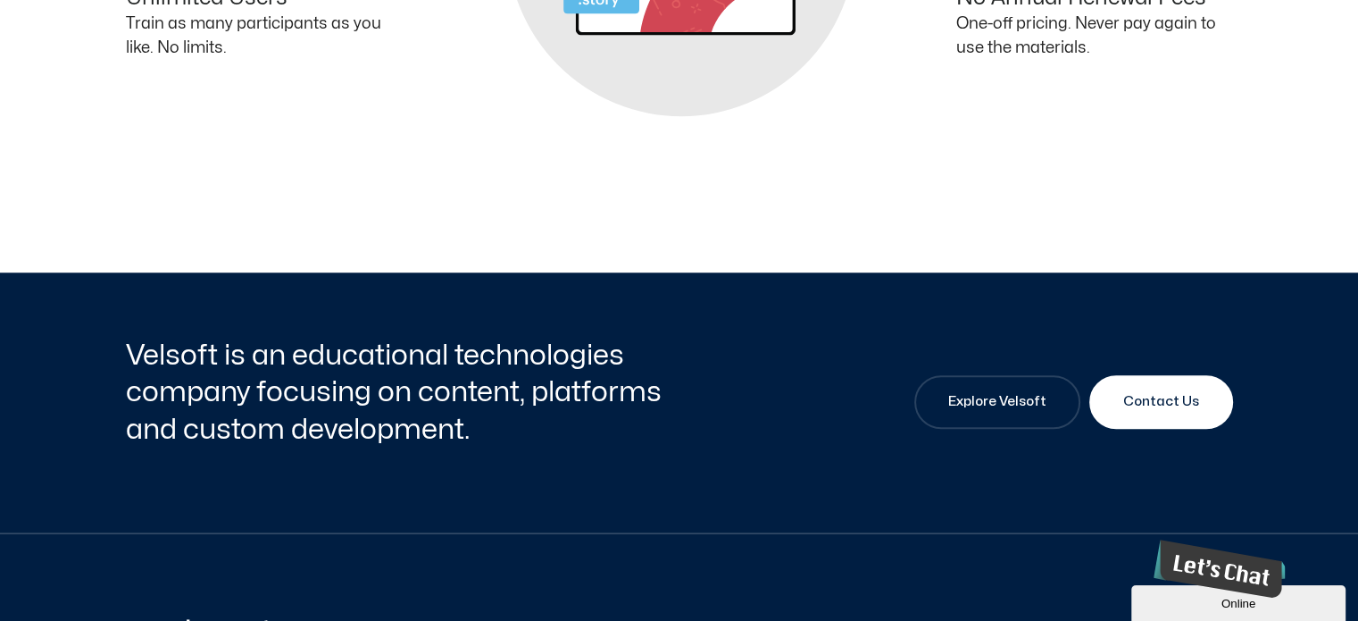
scroll to position [1340, 0]
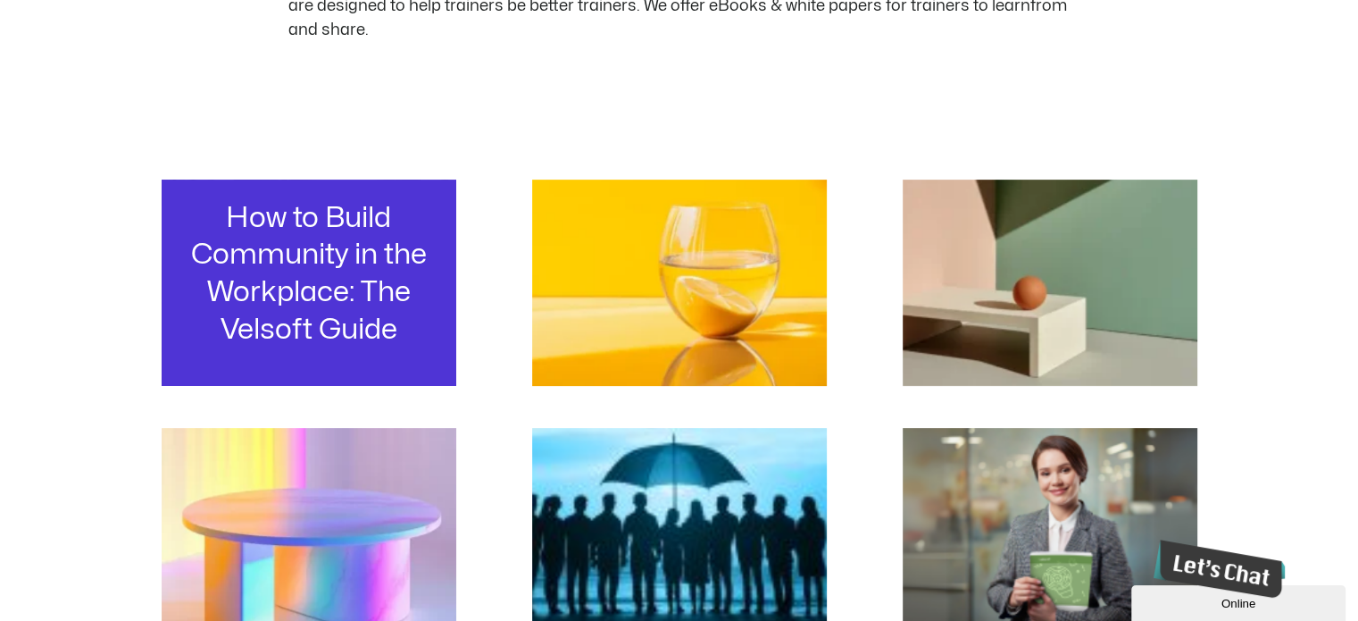
scroll to position [268, 0]
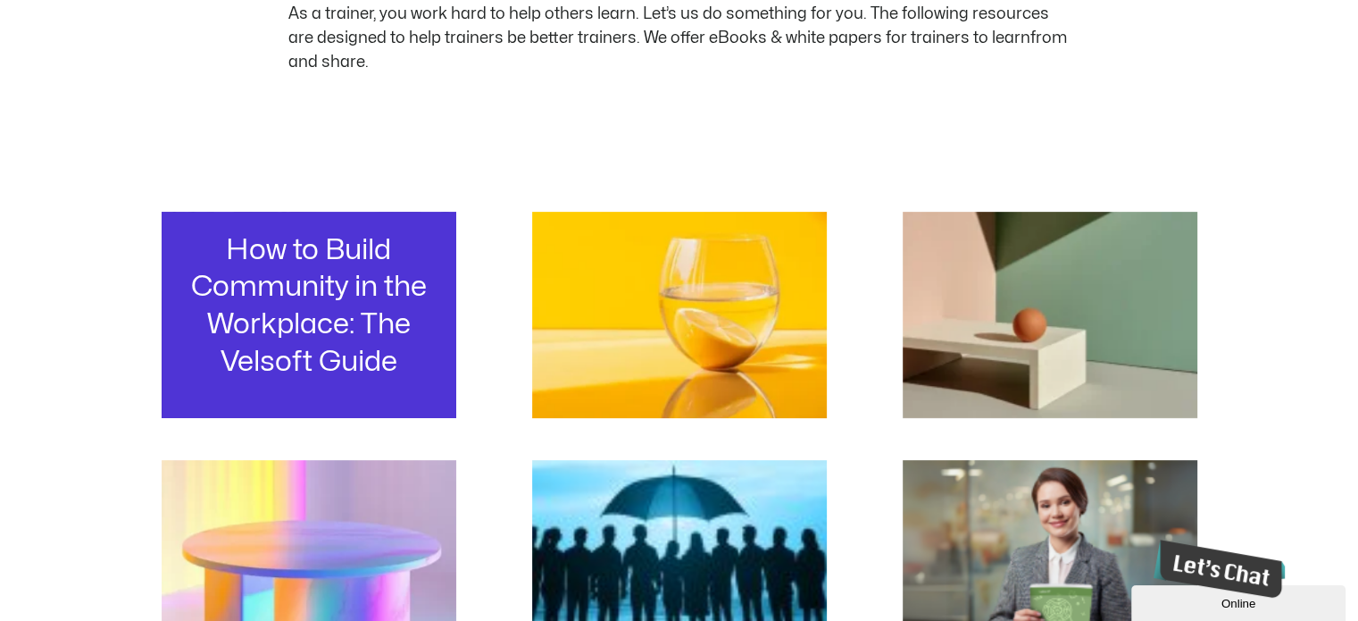
click at [317, 300] on h3 "How to Build Community in the Workplace: The Velsoft Guide" at bounding box center [309, 305] width 268 height 148
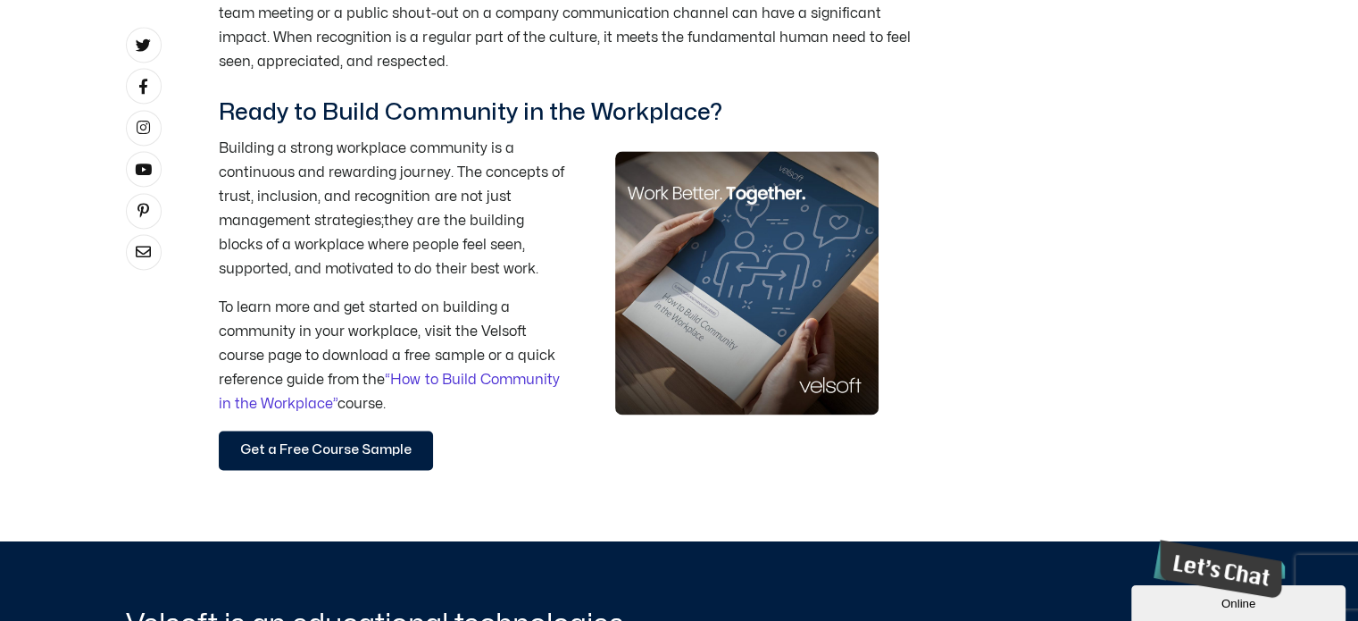
scroll to position [2590, 0]
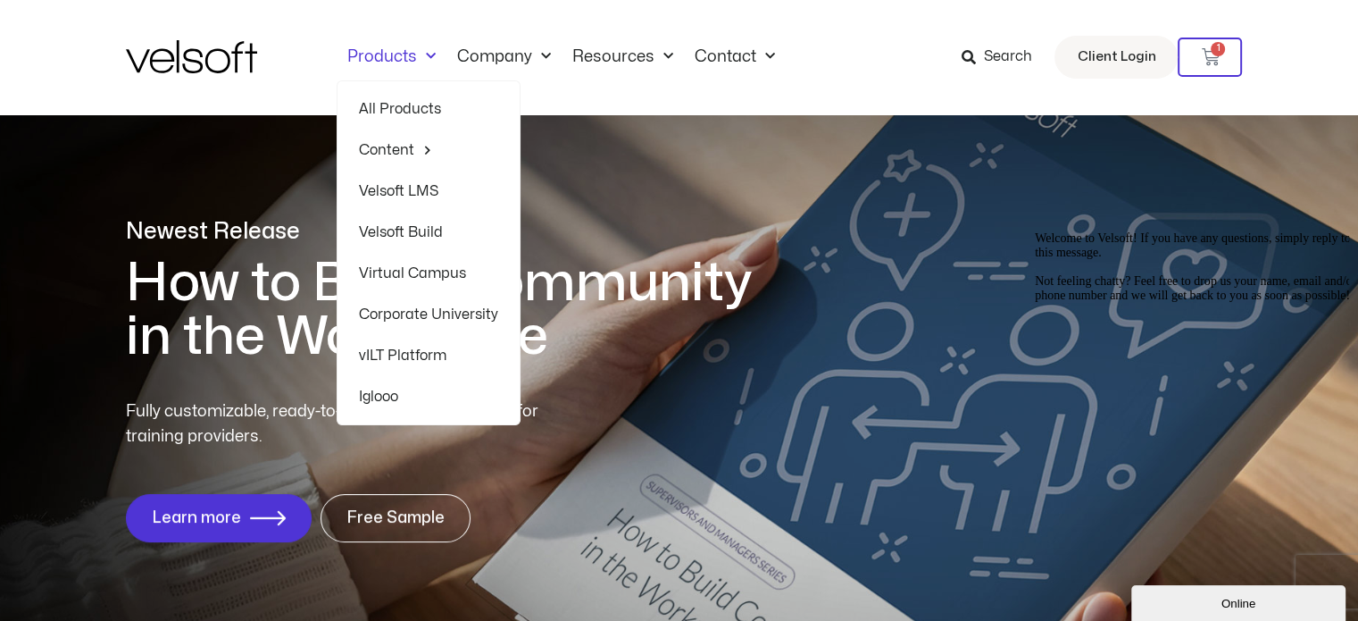
click at [414, 187] on link "Velsoft LMS" at bounding box center [428, 191] width 139 height 41
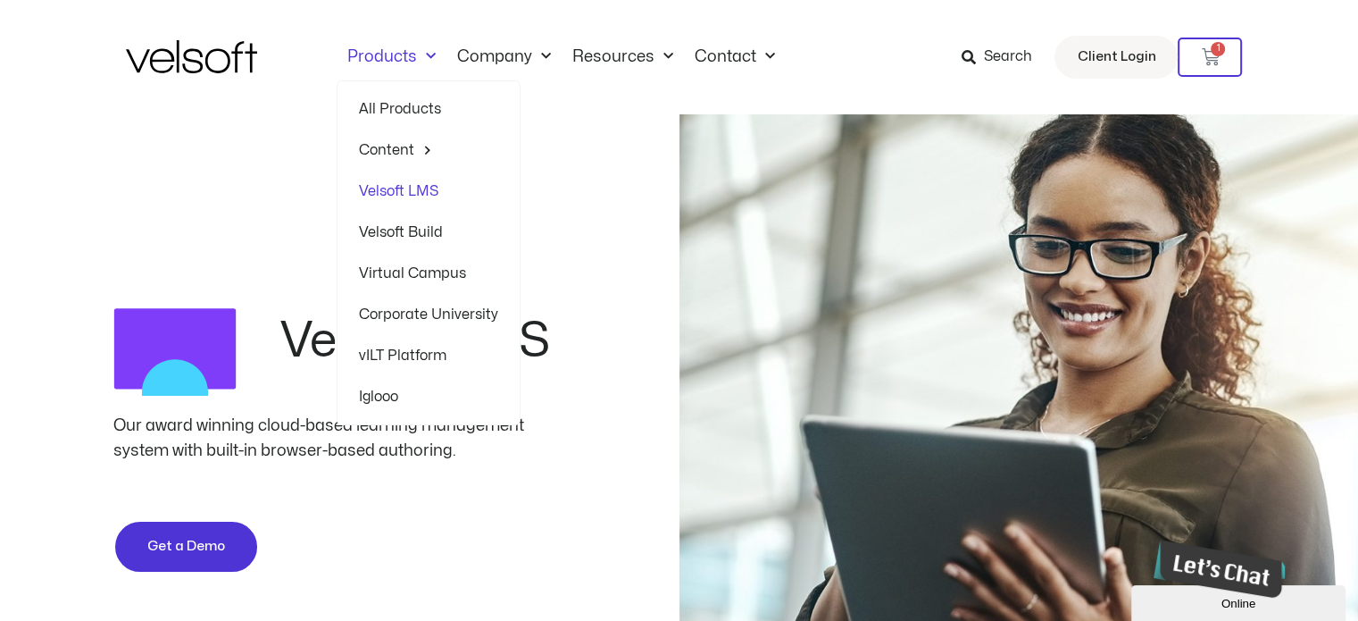
click at [428, 313] on link "Corporate University" at bounding box center [428, 314] width 139 height 41
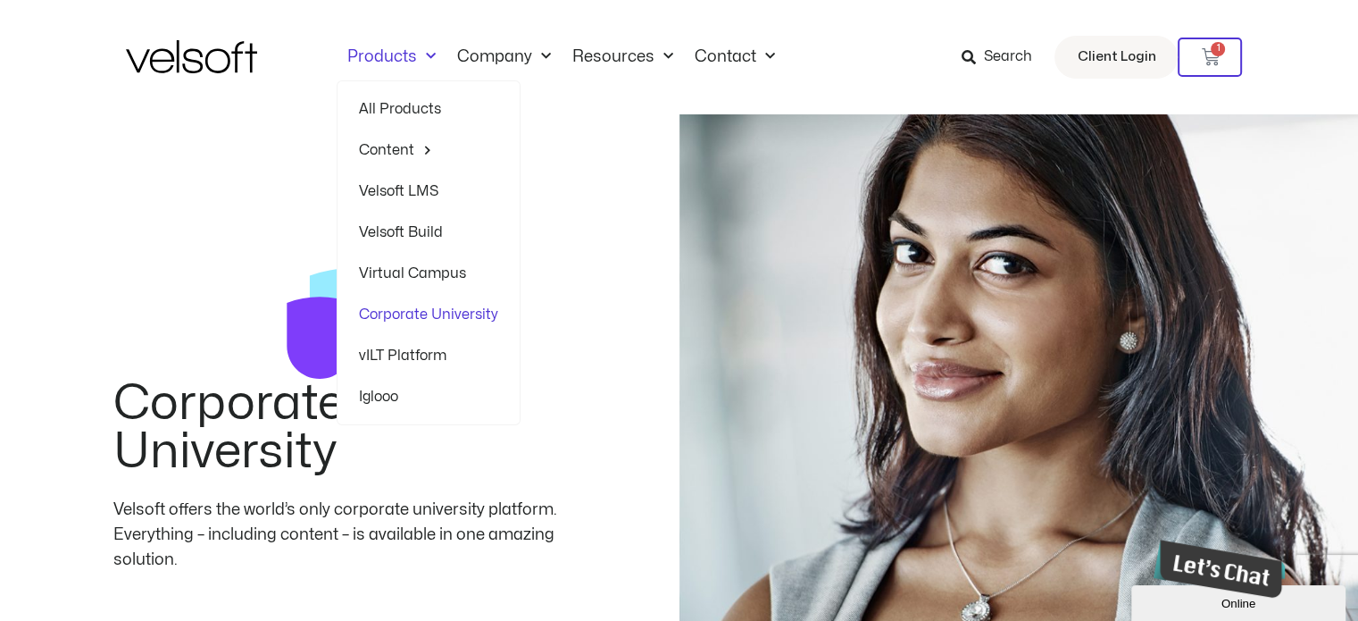
click at [414, 267] on link "Virtual Campus" at bounding box center [428, 273] width 139 height 41
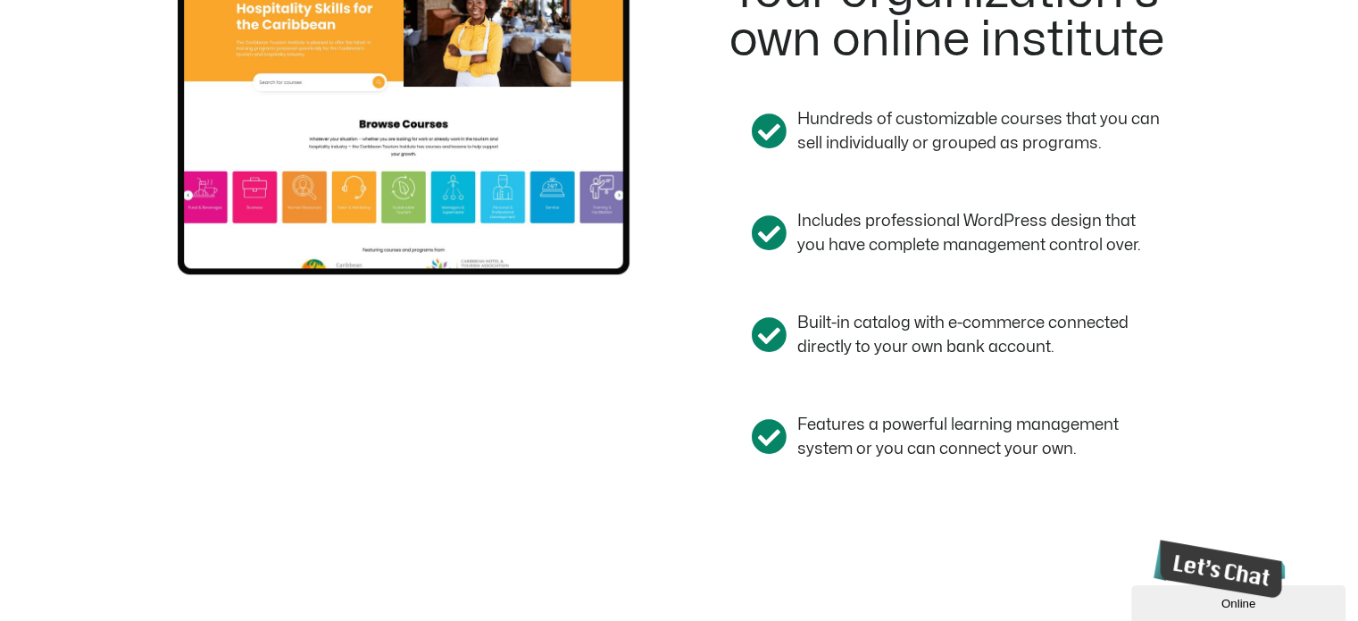
scroll to position [1786, 0]
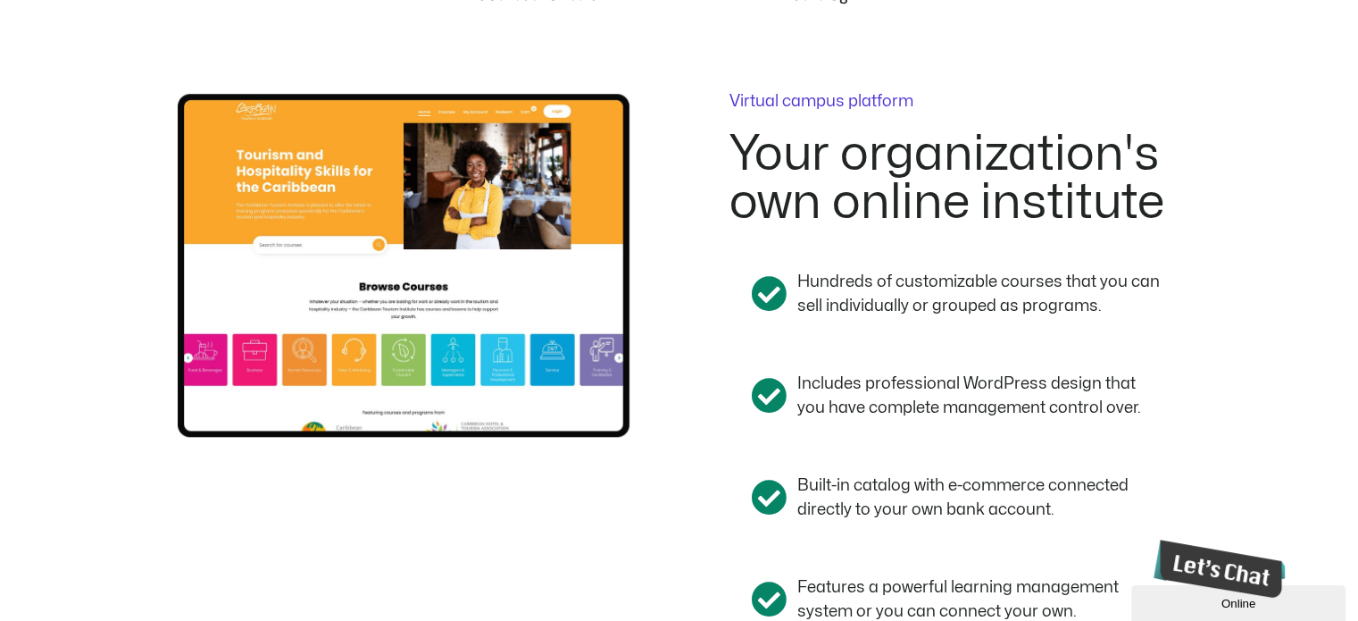
drag, startPoint x: 217, startPoint y: 306, endPoint x: 270, endPoint y: 320, distance: 54.4
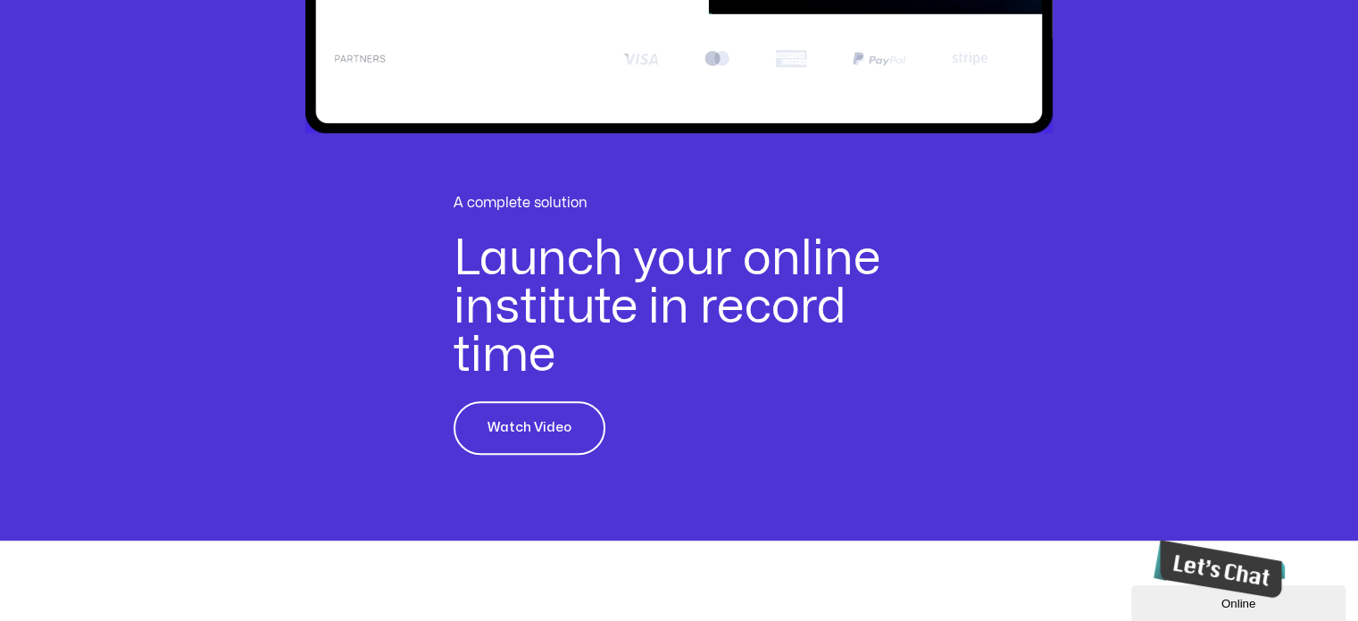
scroll to position [905, 0]
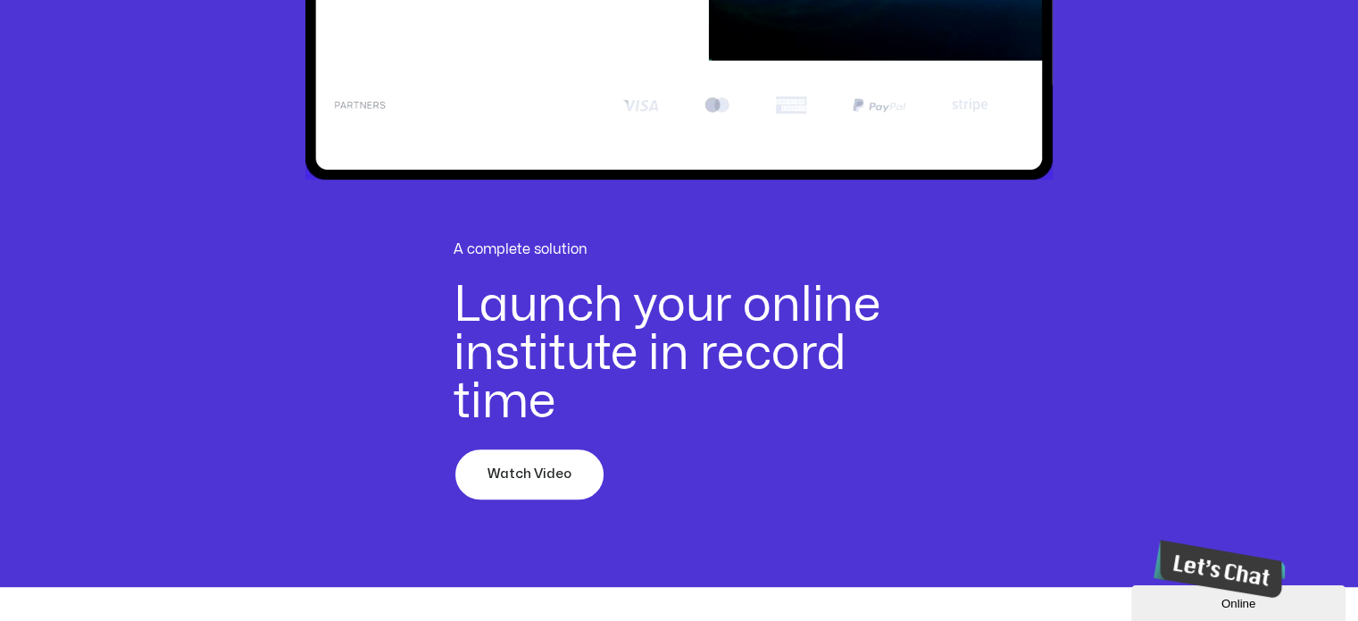
click at [538, 473] on span "Watch Video" at bounding box center [530, 474] width 84 height 21
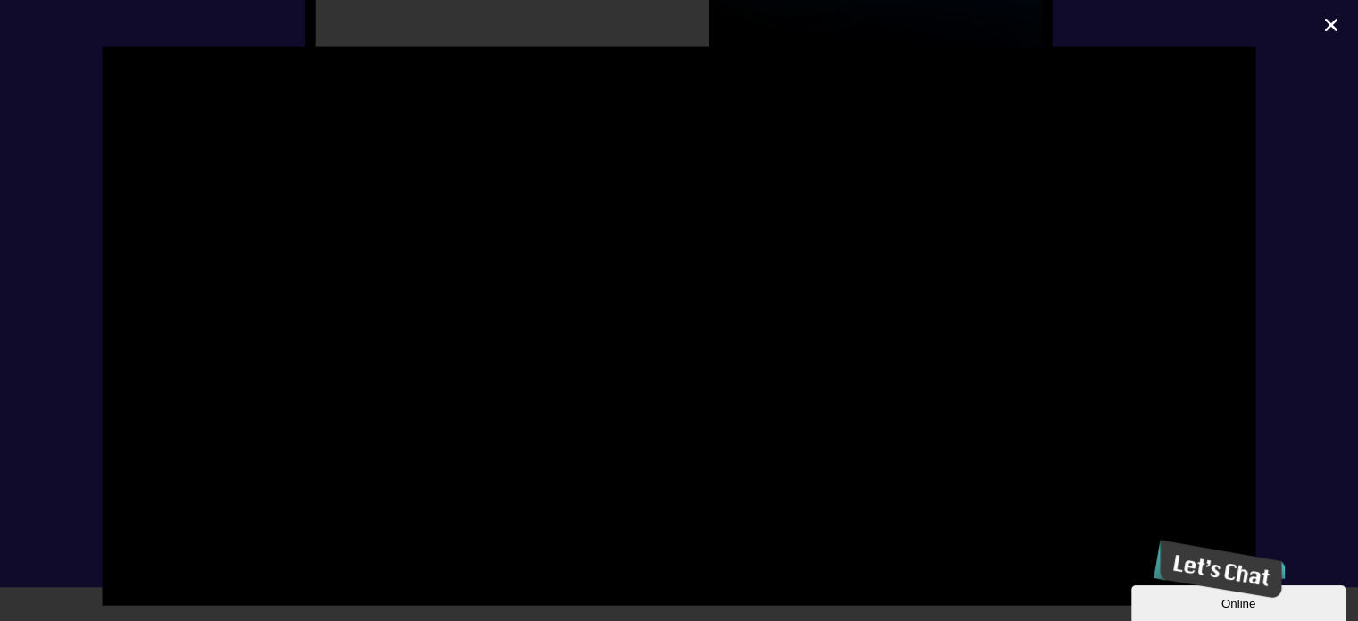
click at [1326, 22] on icon "Close (Esc)" at bounding box center [1332, 25] width 18 height 18
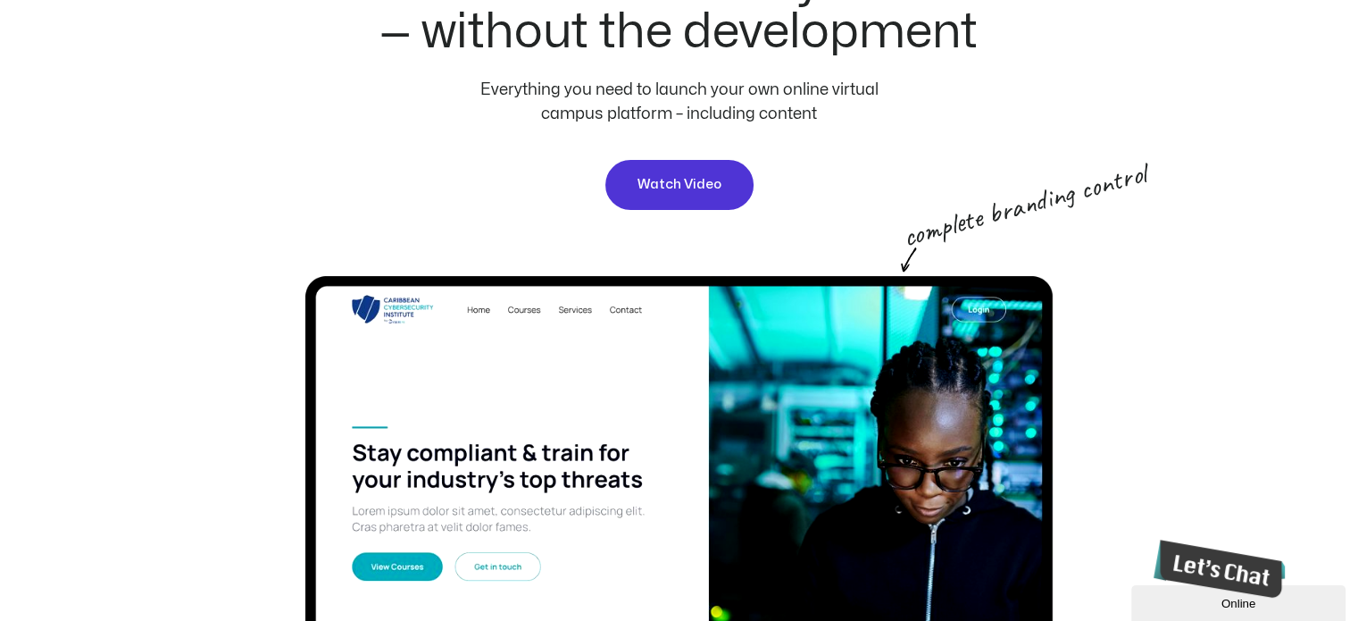
scroll to position [0, 0]
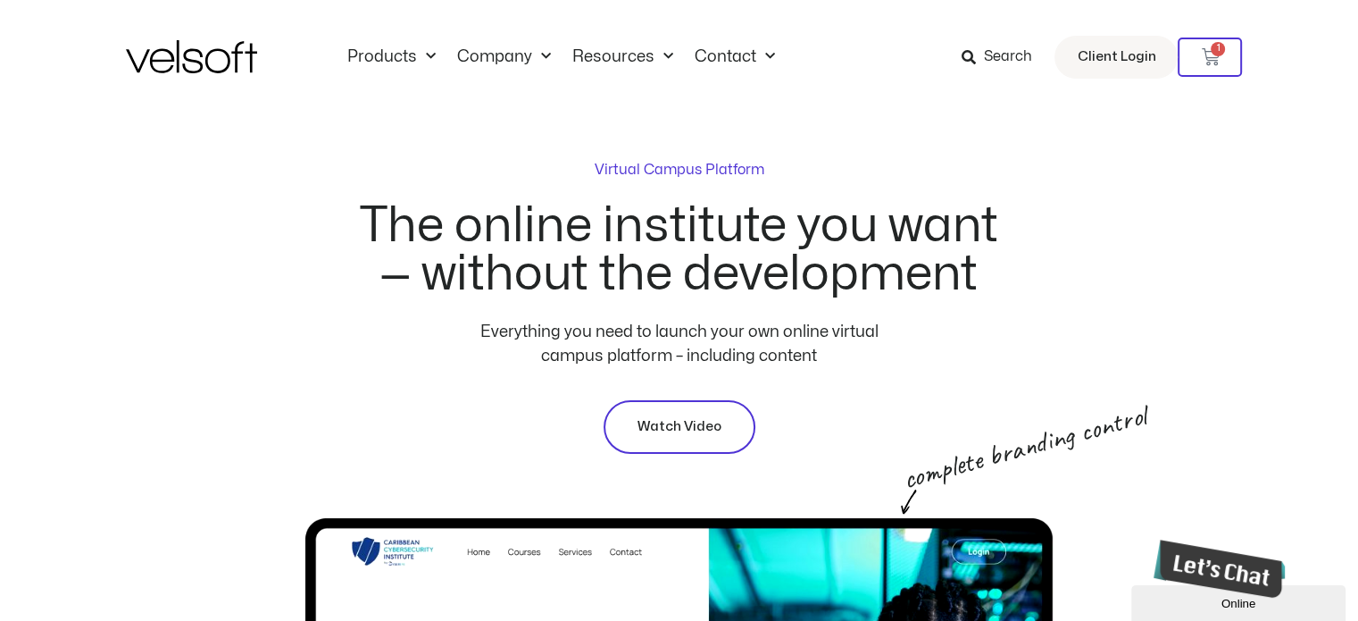
click at [681, 429] on span "Watch Video" at bounding box center [680, 426] width 84 height 21
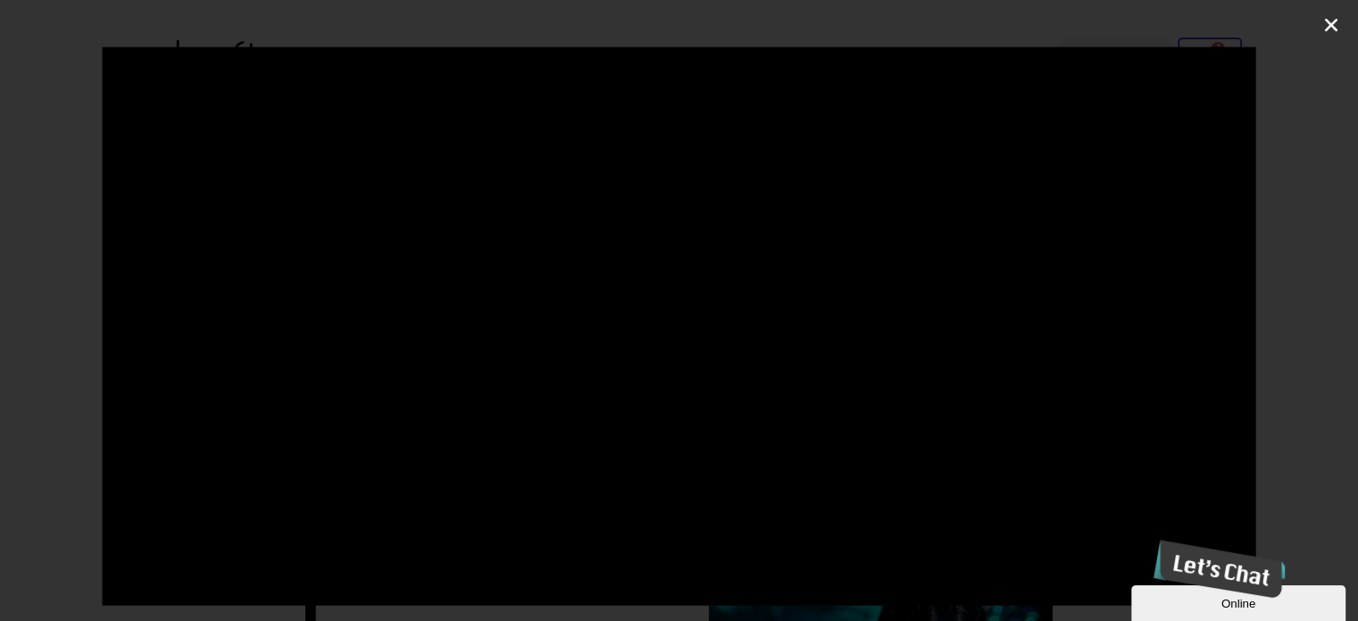
click at [1332, 22] on icon "Close (Esc)" at bounding box center [1332, 25] width 18 height 18
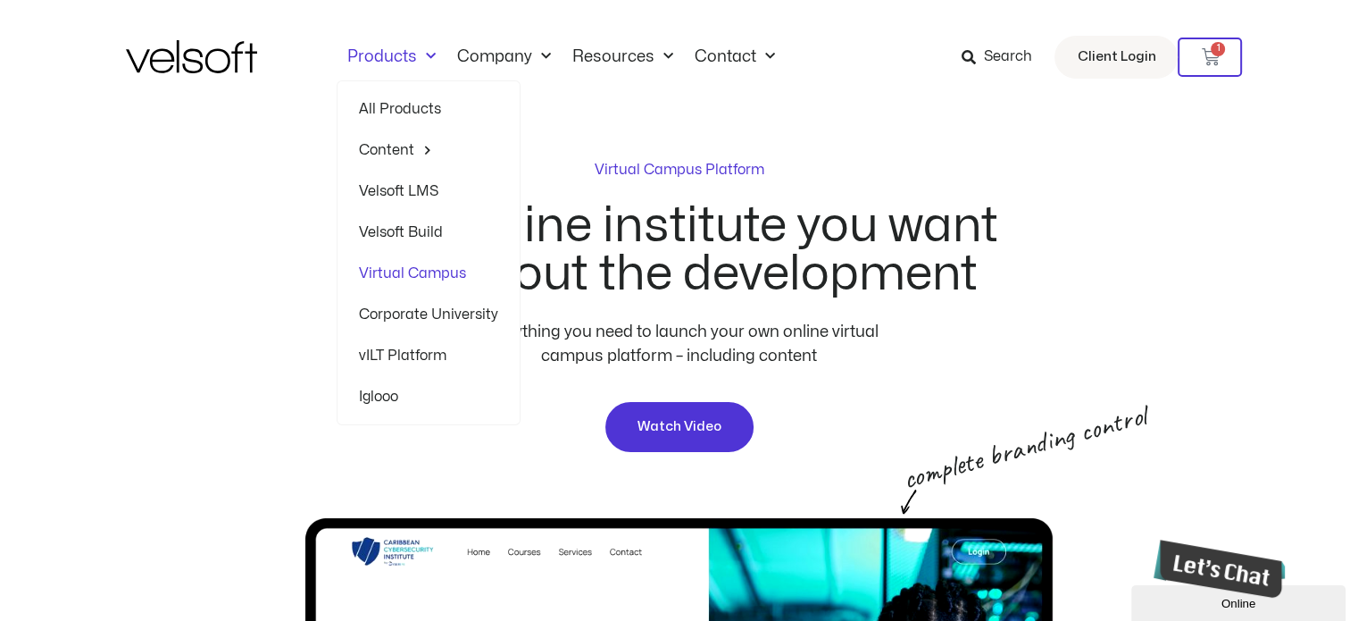
click at [400, 194] on link "Velsoft LMS" at bounding box center [428, 191] width 139 height 41
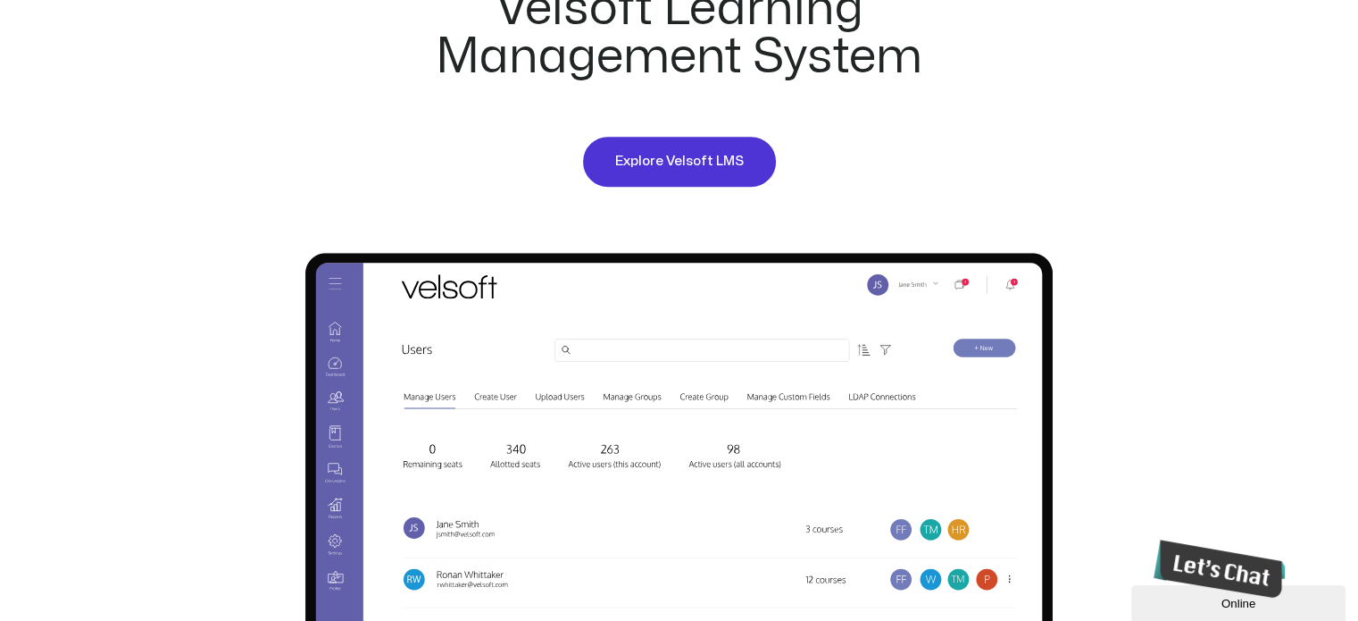
scroll to position [982, 0]
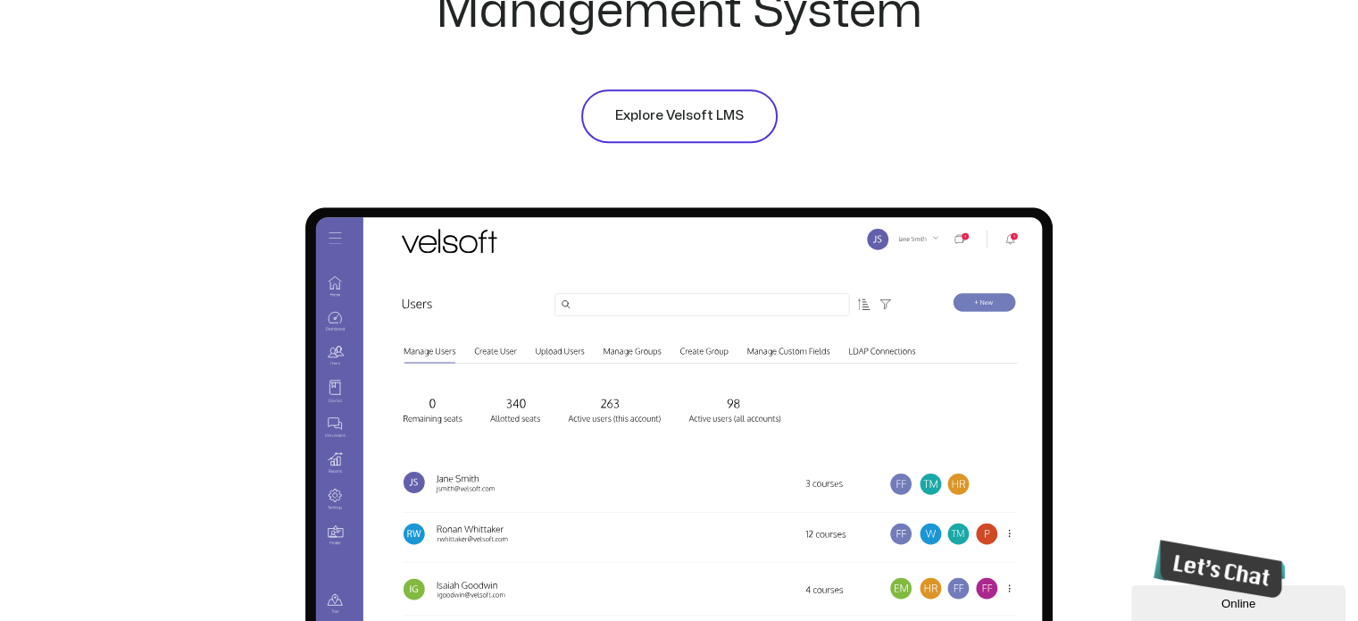
click at [694, 113] on span "Explore Velsoft LMS" at bounding box center [679, 115] width 129 height 21
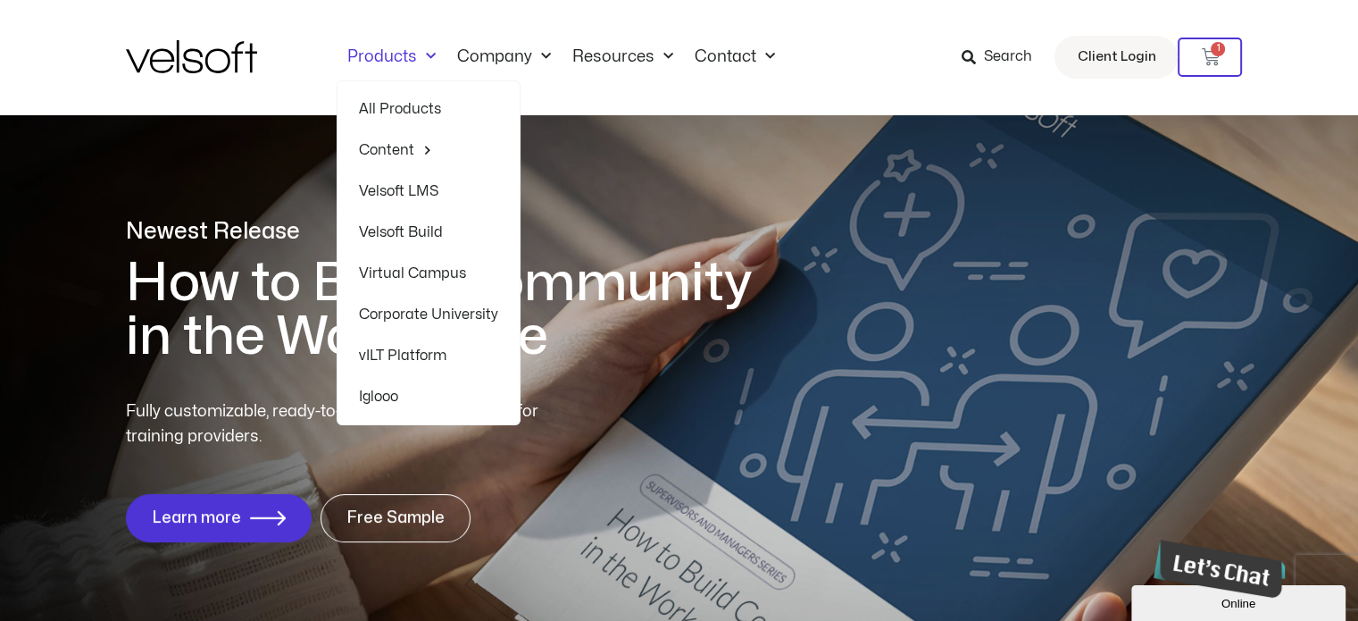
click at [400, 186] on link "Velsoft LMS" at bounding box center [428, 191] width 139 height 41
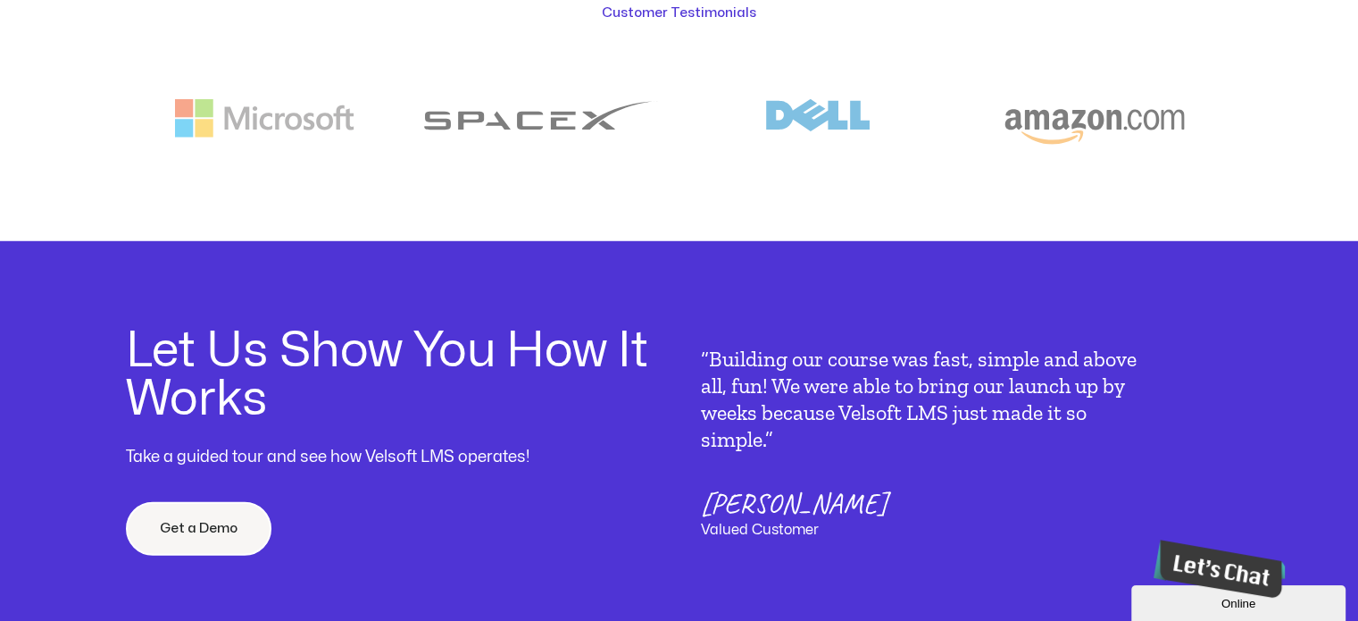
scroll to position [5091, 0]
